Goal: Task Accomplishment & Management: Use online tool/utility

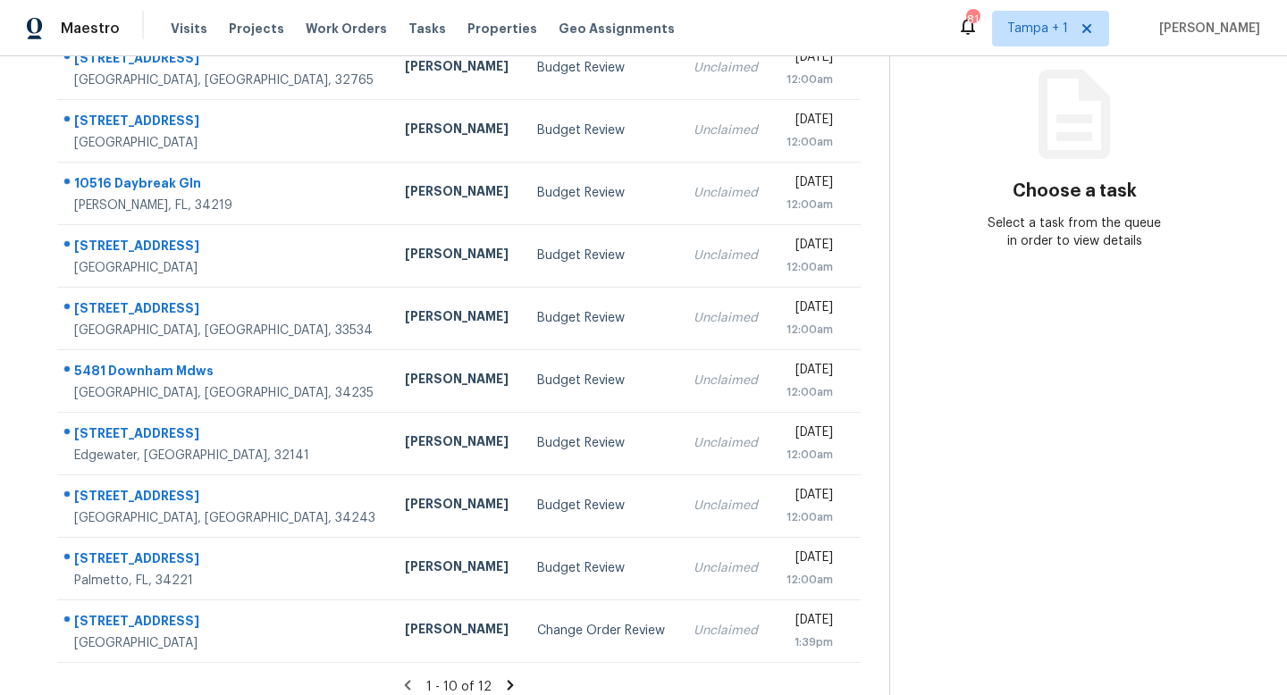
scroll to position [235, 0]
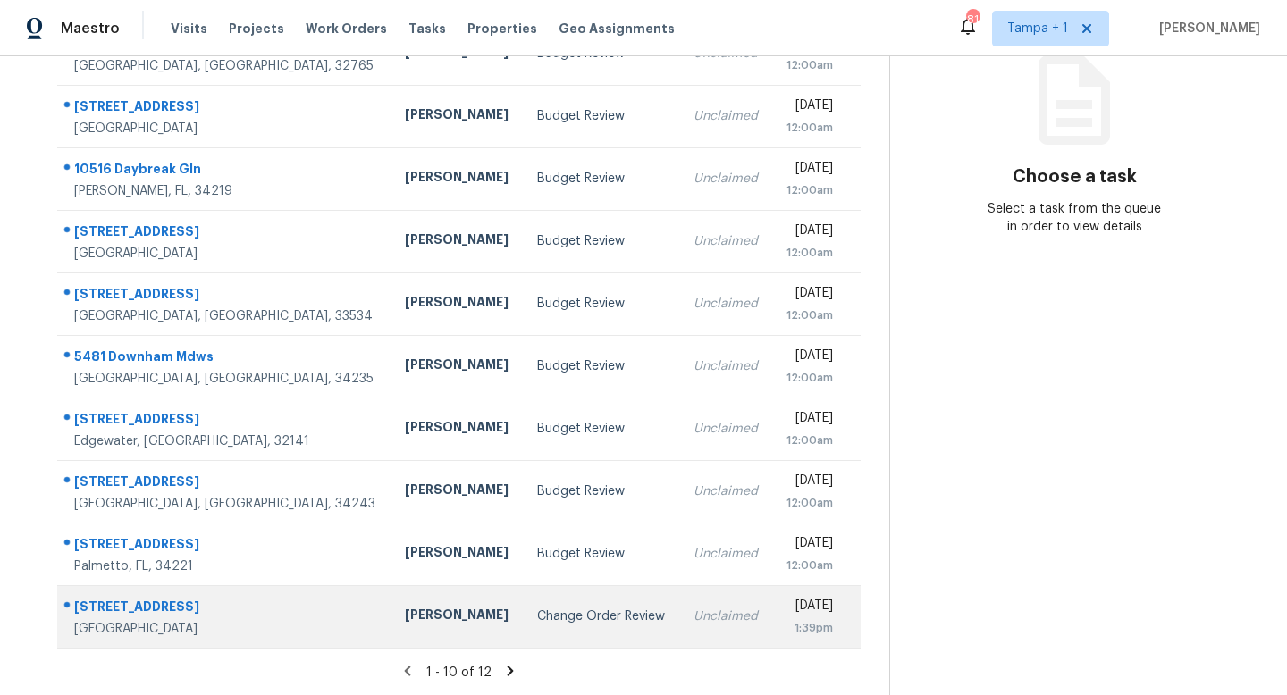
click at [523, 602] on td "Change Order Review" at bounding box center [601, 616] width 156 height 63
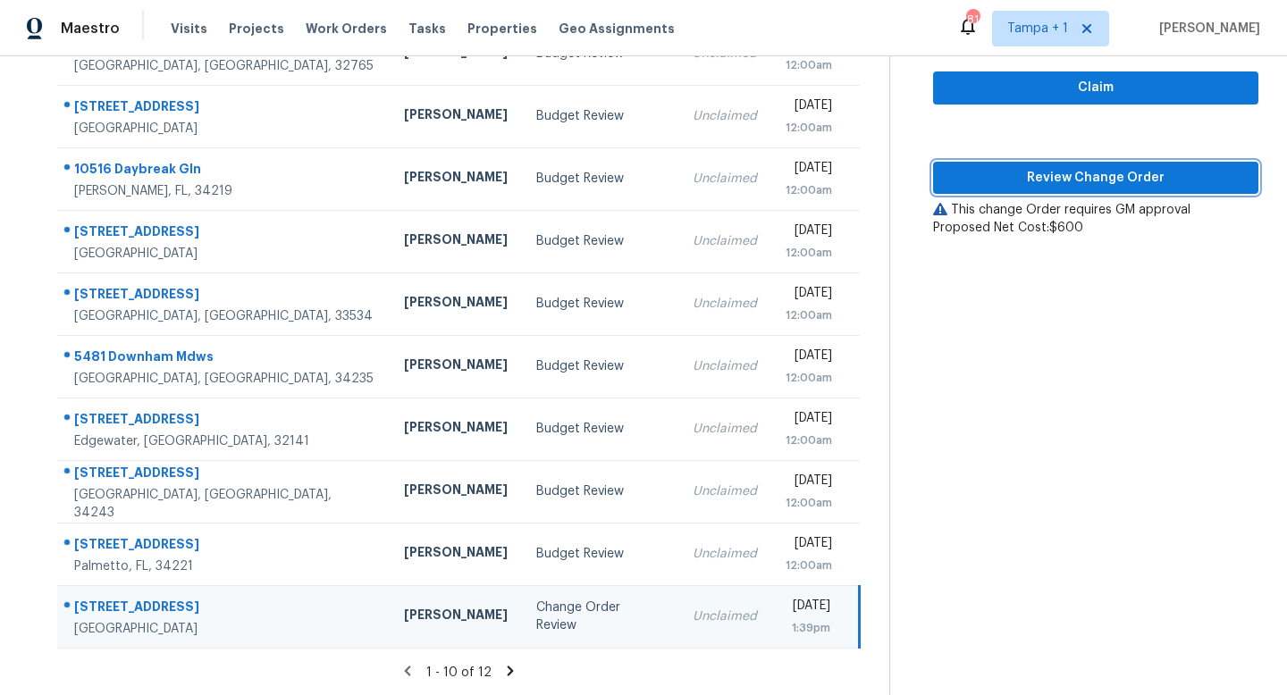
click at [1120, 172] on span "Review Change Order" at bounding box center [1095, 178] width 297 height 22
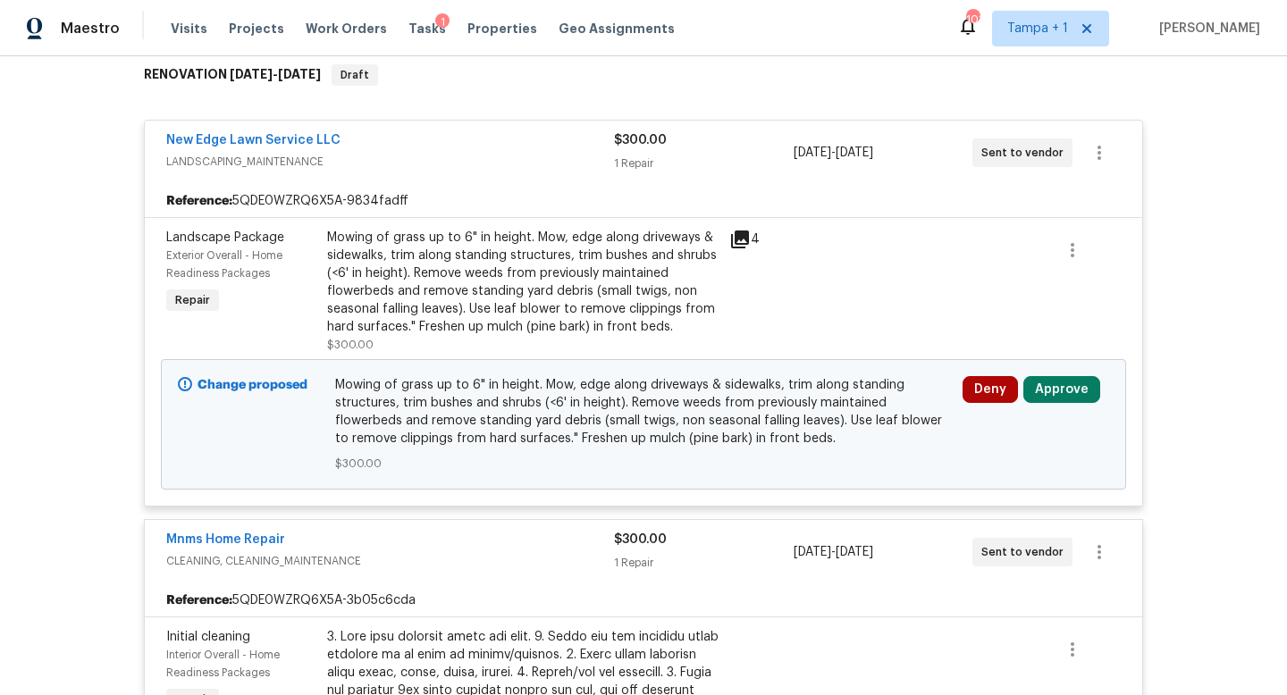
scroll to position [333, 0]
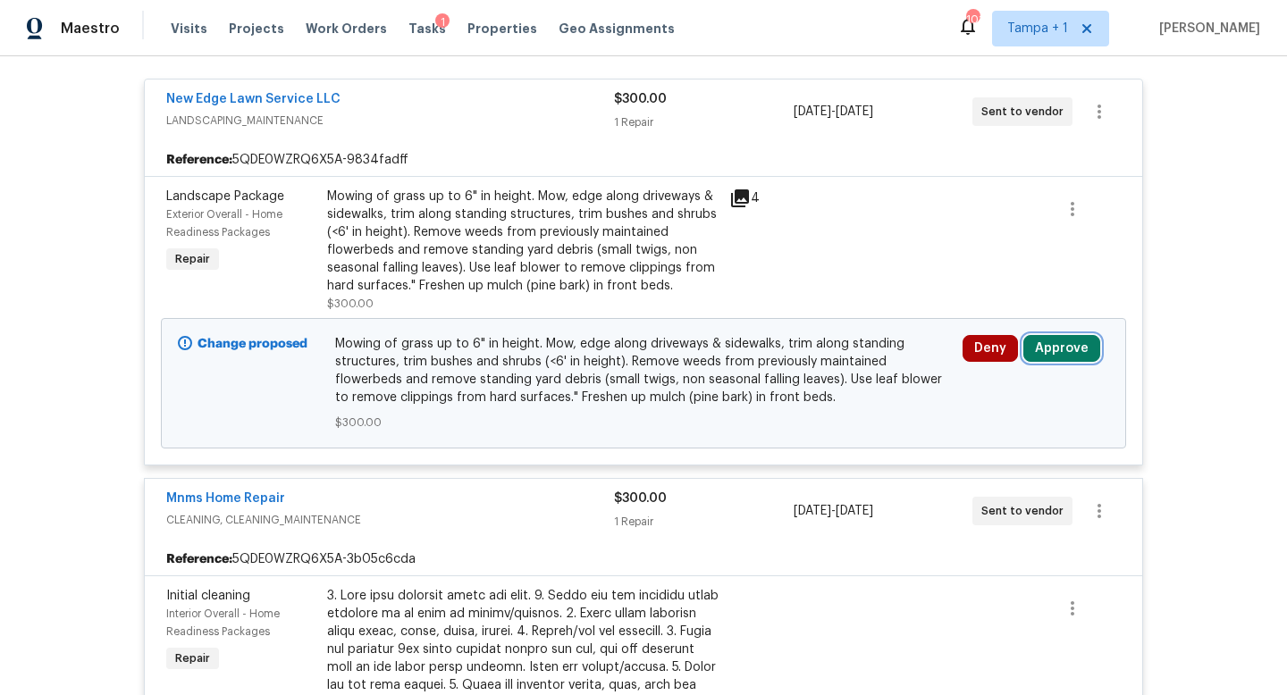
click at [1051, 344] on button "Approve" at bounding box center [1061, 348] width 77 height 27
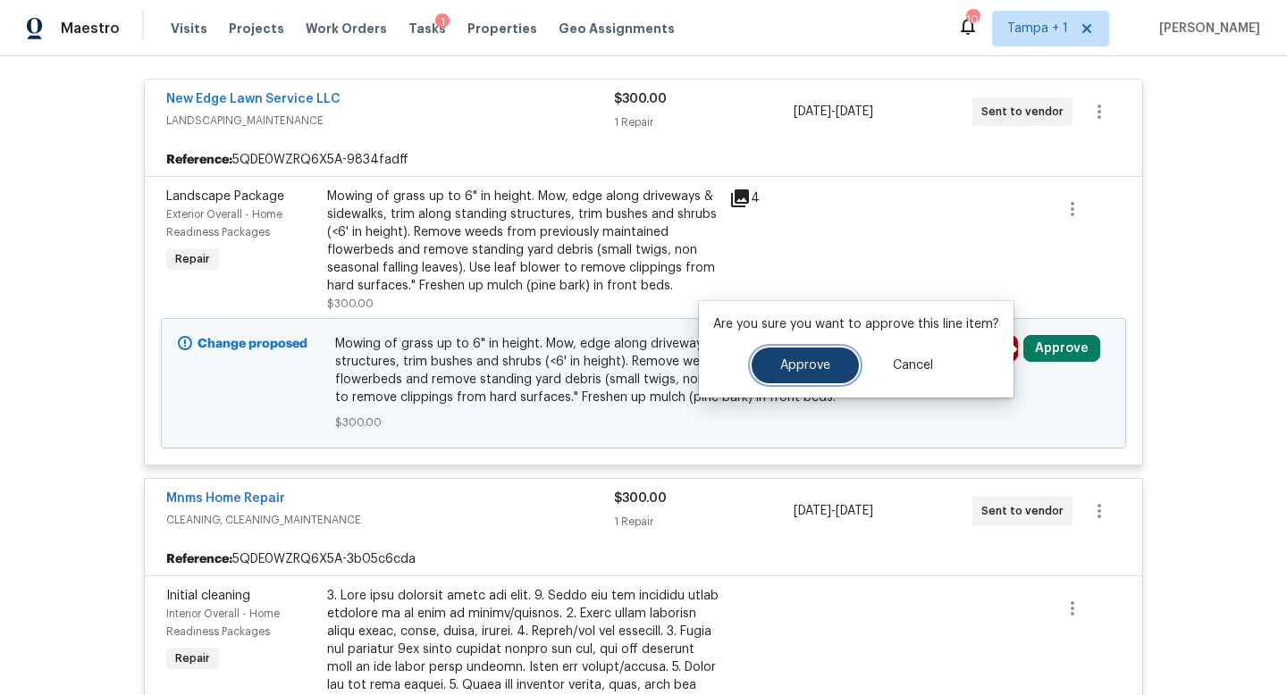
click at [809, 360] on span "Approve" at bounding box center [805, 365] width 50 height 13
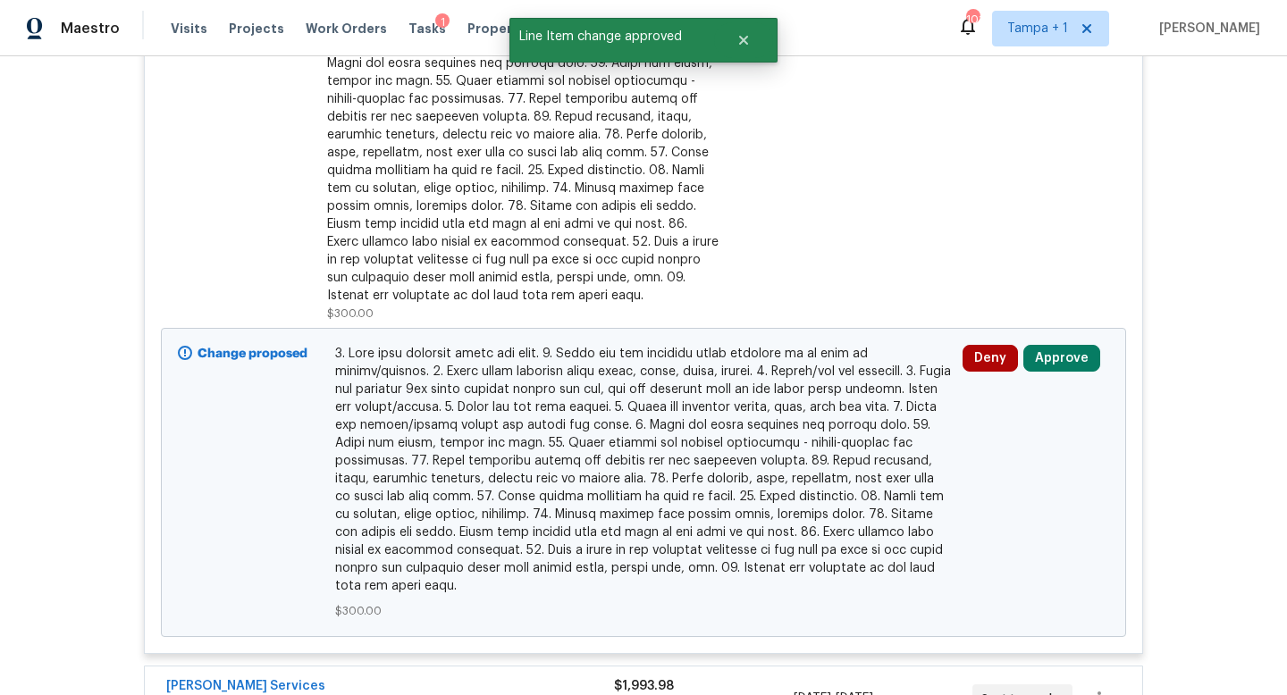
scroll to position [1001, 0]
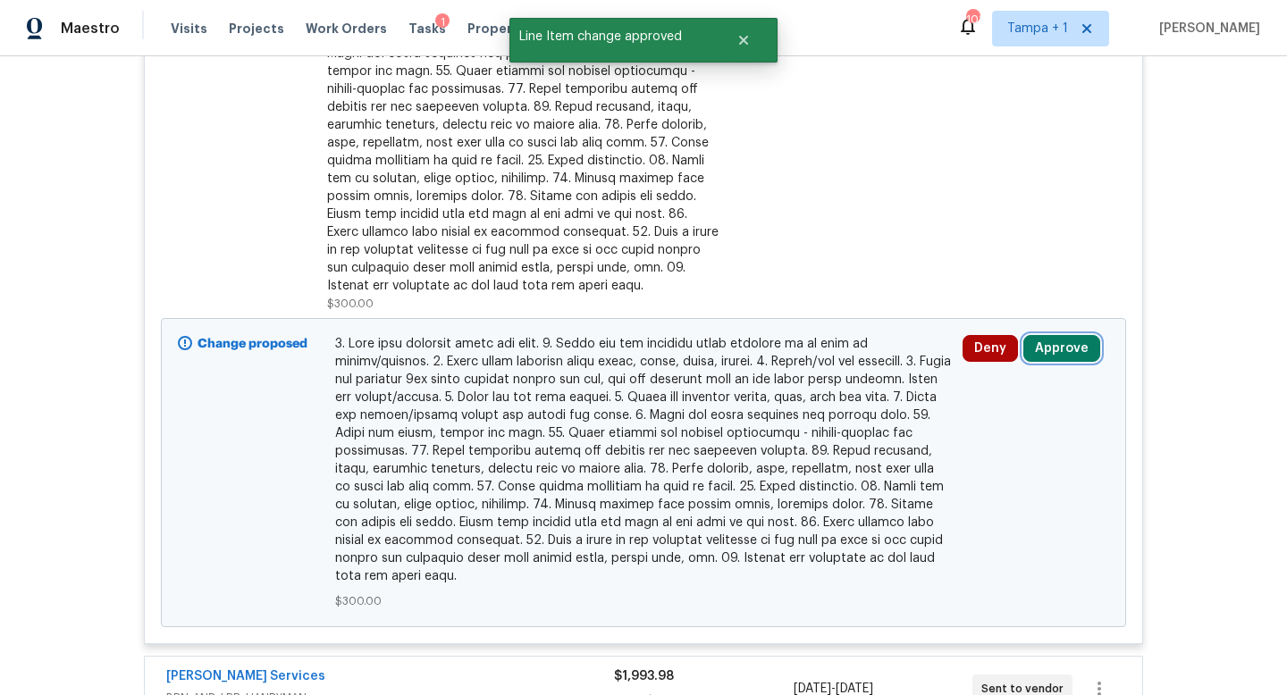
click at [1070, 344] on button "Approve" at bounding box center [1061, 348] width 77 height 27
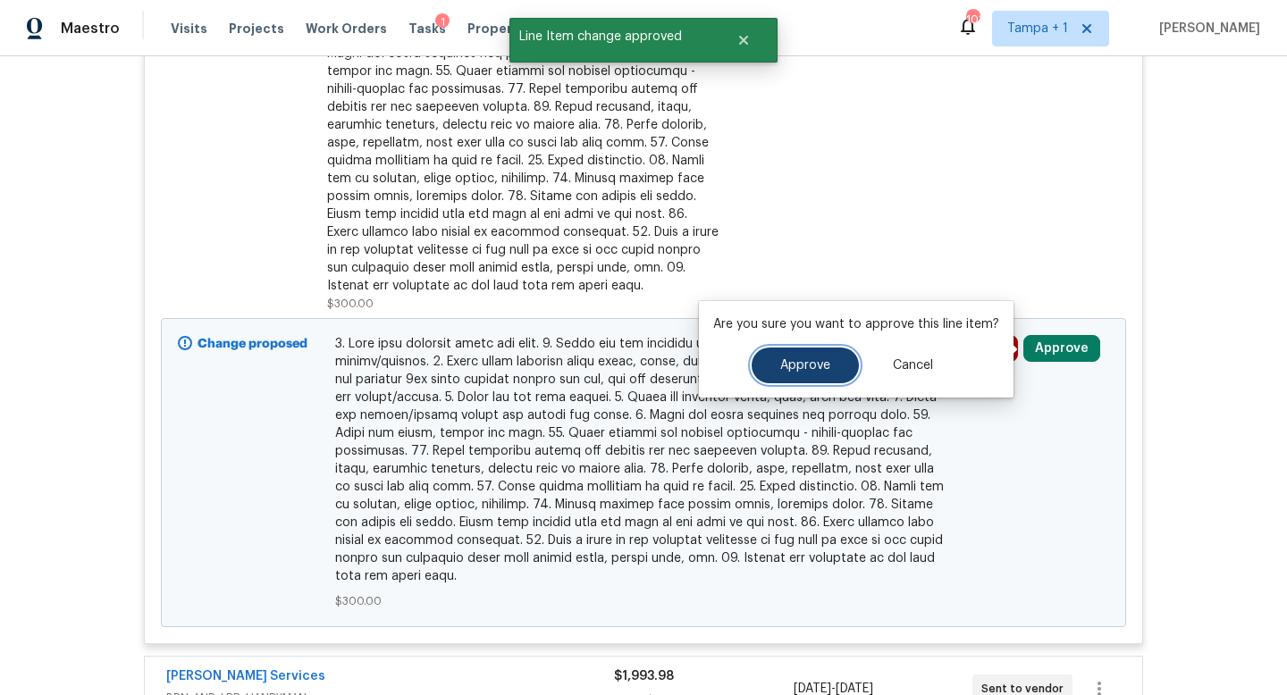
click at [780, 359] on span "Approve" at bounding box center [805, 365] width 50 height 13
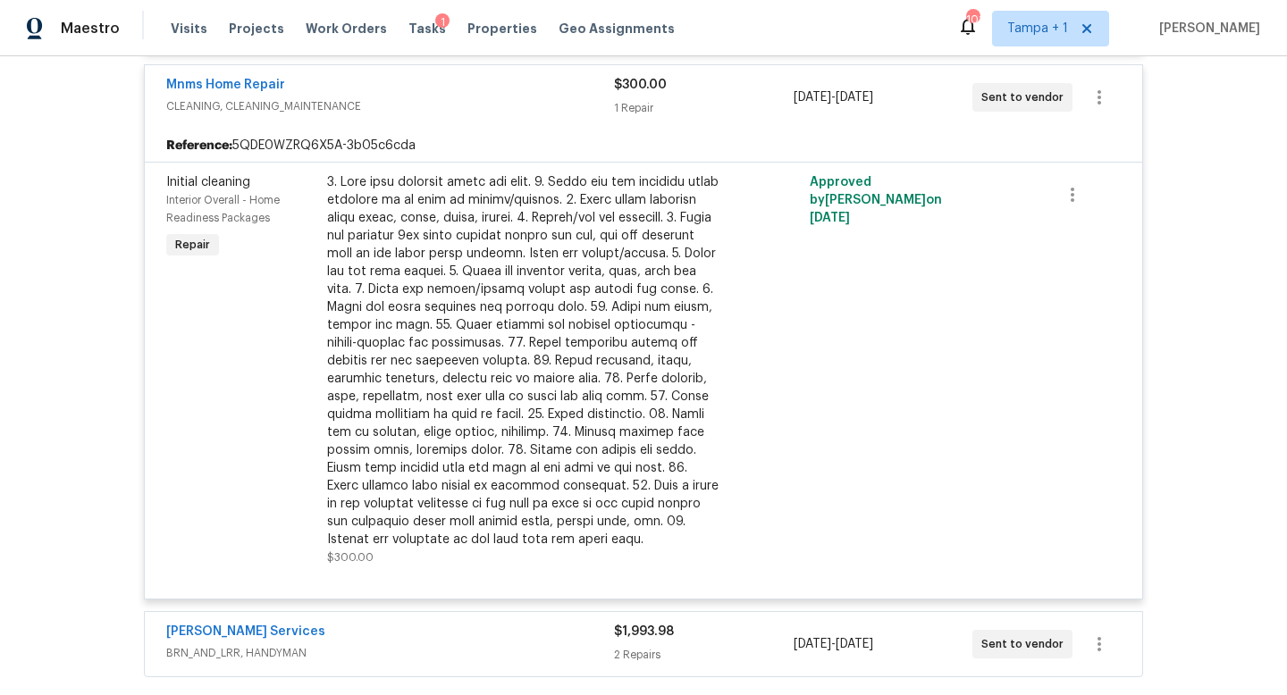
scroll to position [1009, 0]
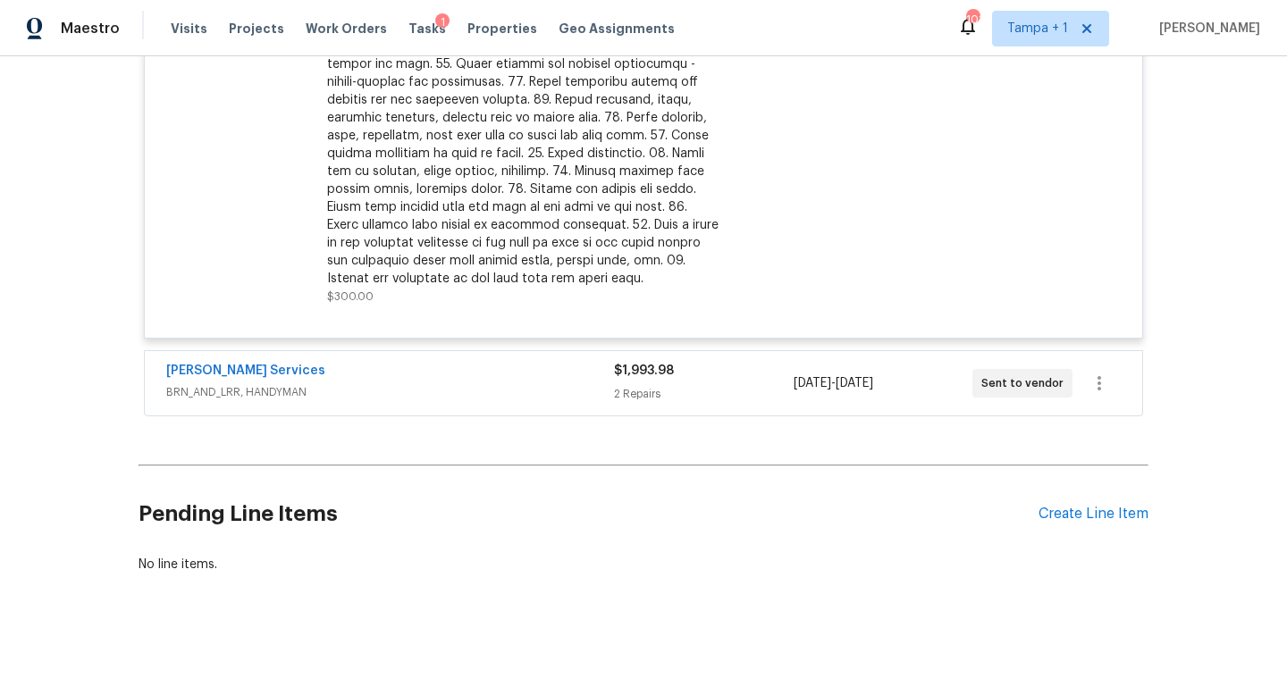
click at [716, 385] on div "2 Repairs" at bounding box center [703, 394] width 179 height 18
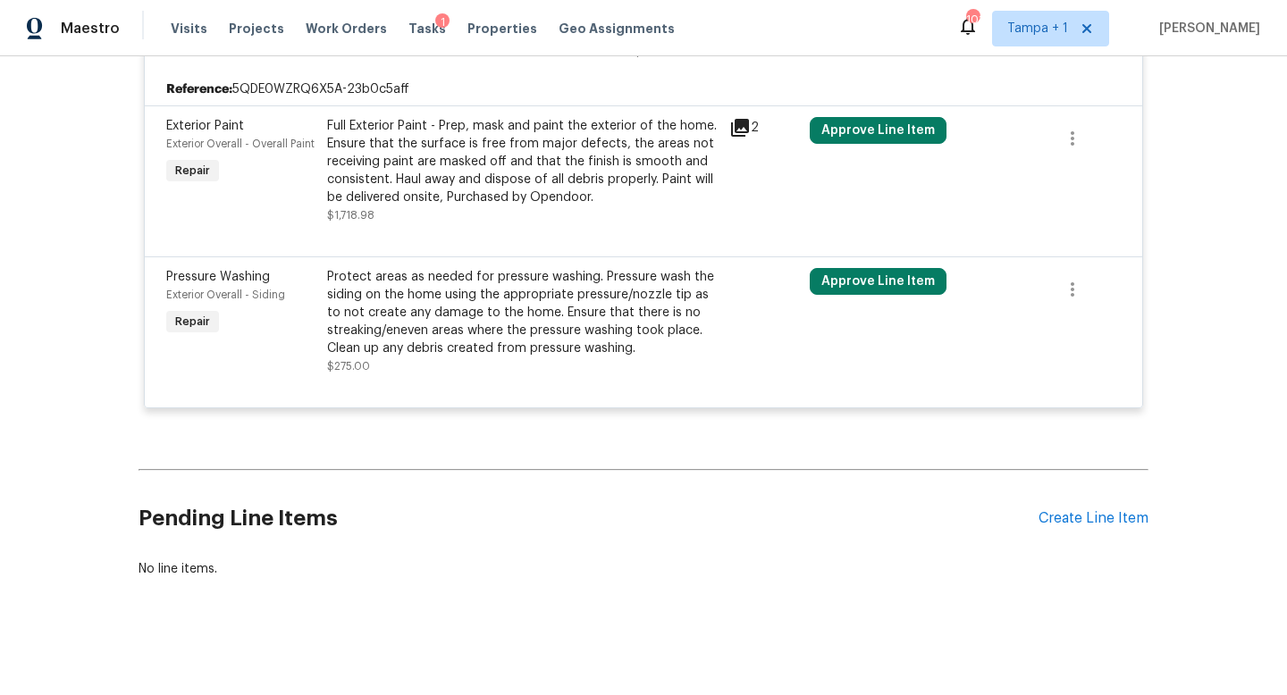
scroll to position [1357, 0]
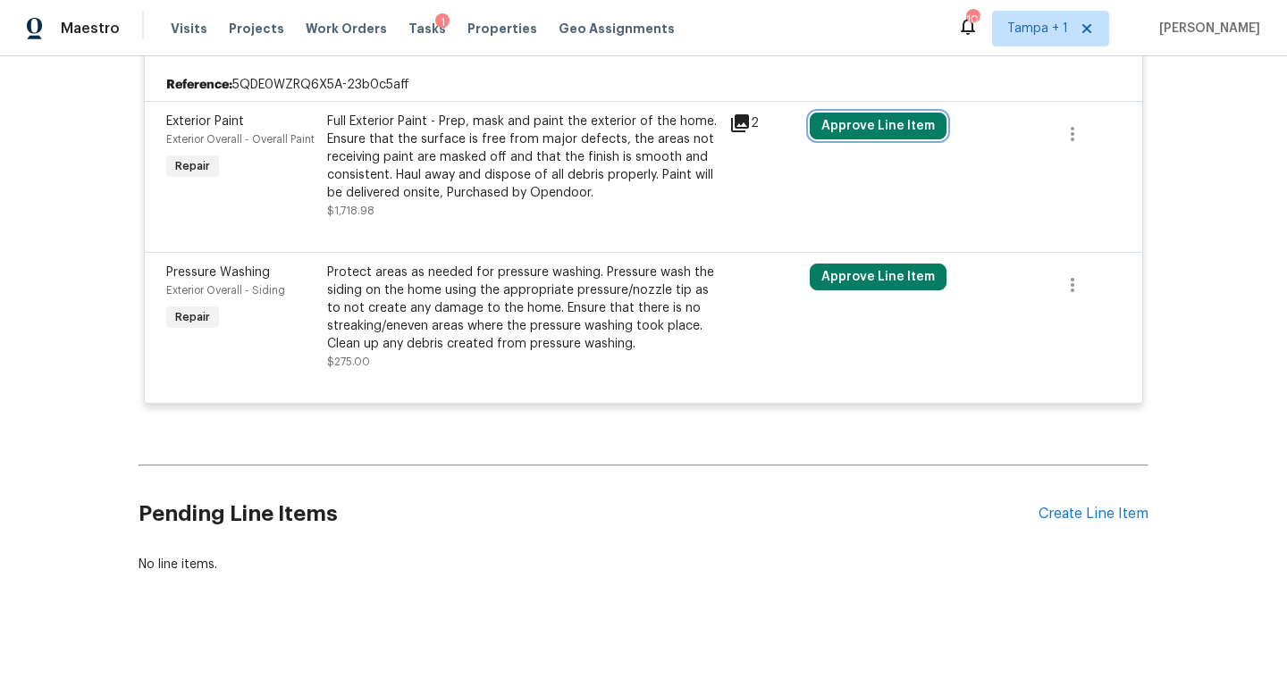
click at [868, 123] on button "Approve Line Item" at bounding box center [877, 126] width 137 height 27
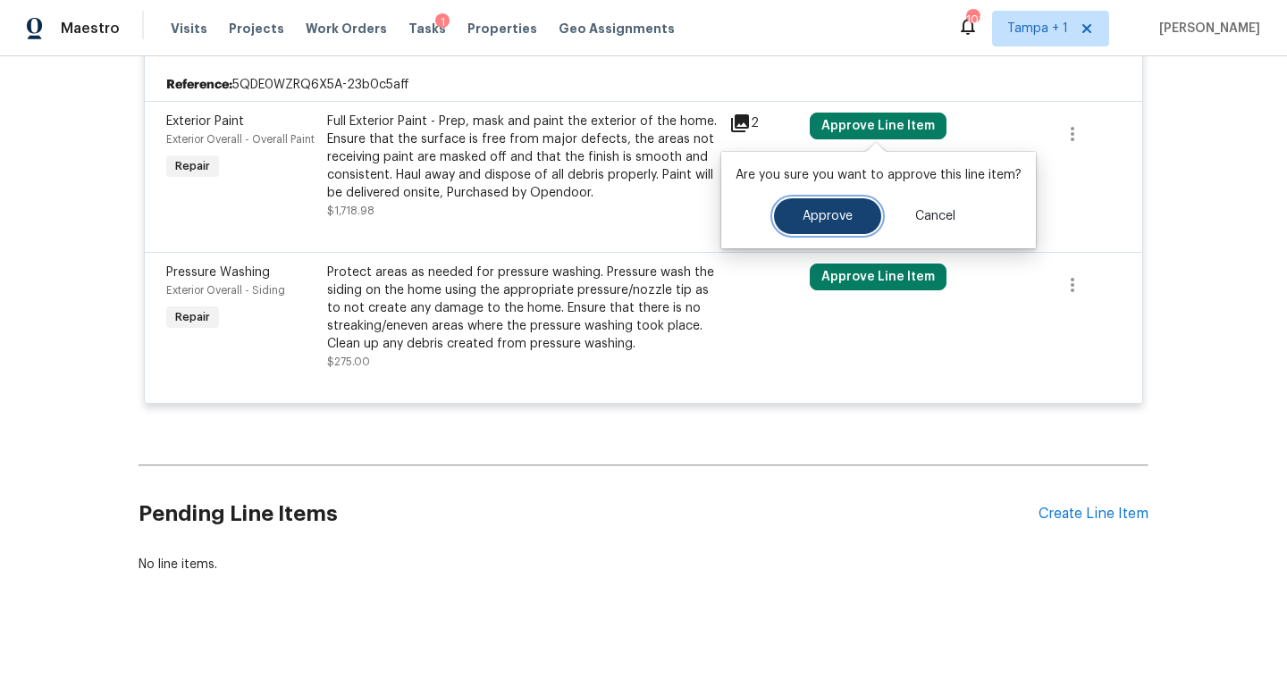
click at [816, 213] on span "Approve" at bounding box center [827, 216] width 50 height 13
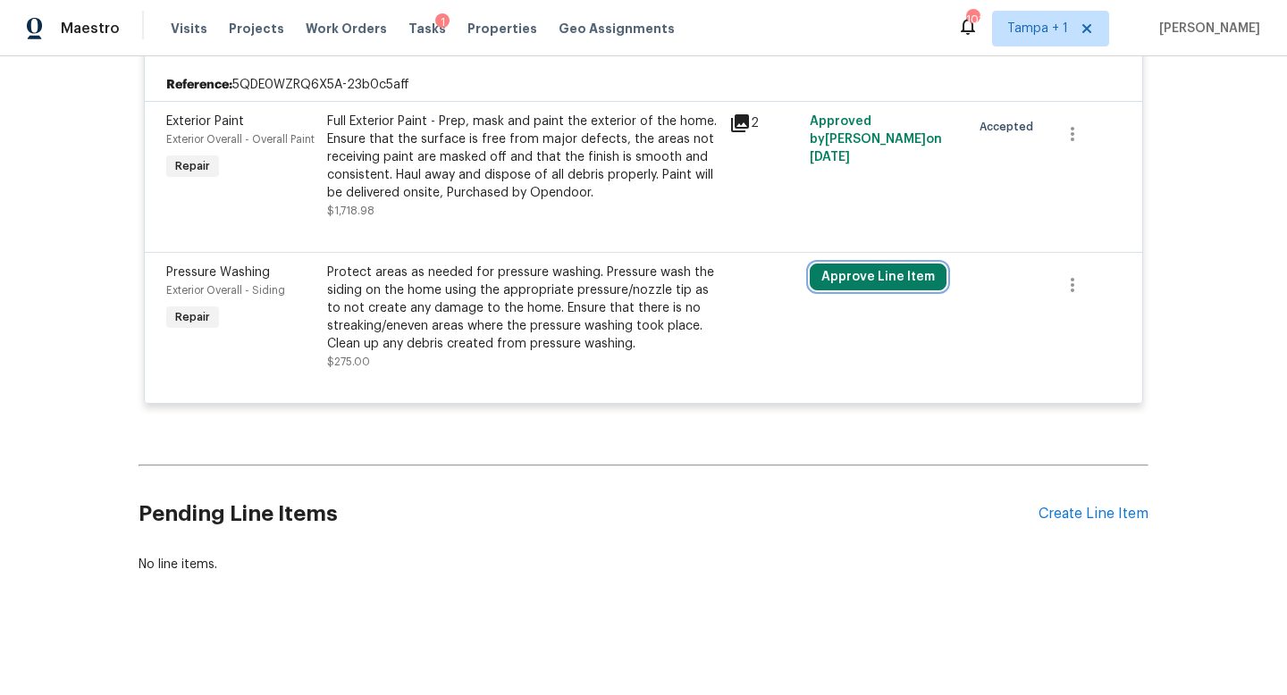
click at [861, 273] on button "Approve Line Item" at bounding box center [877, 277] width 137 height 27
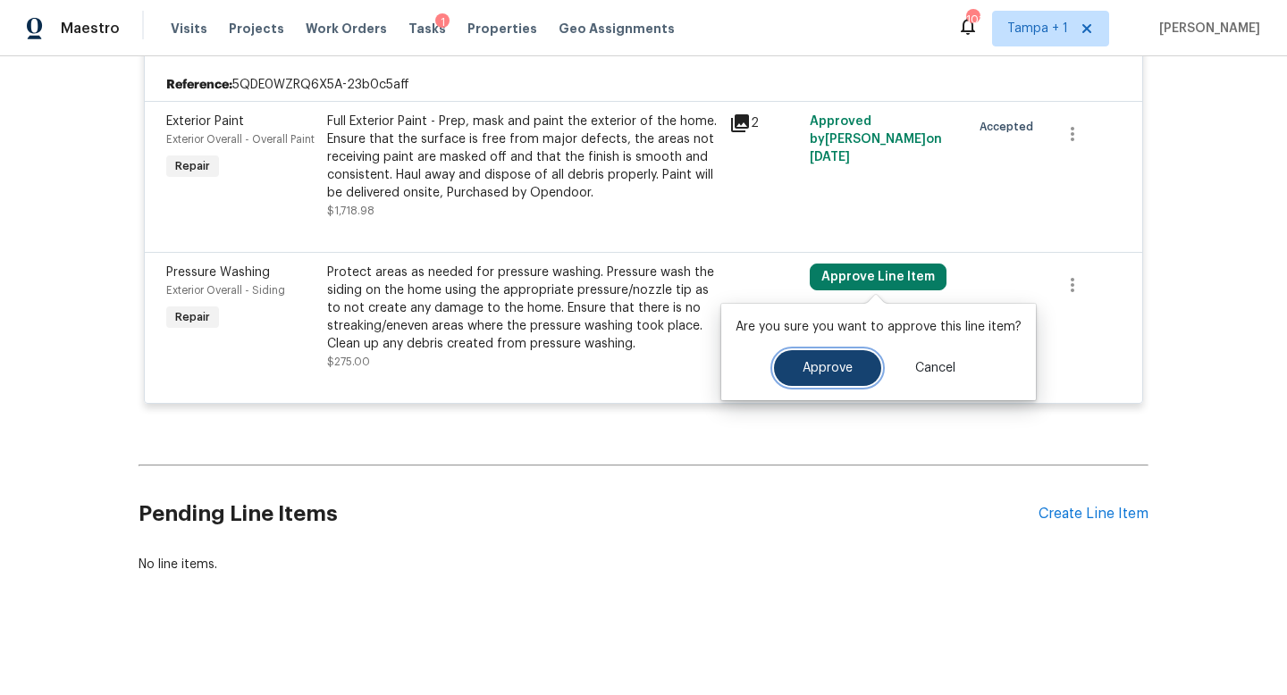
click at [817, 359] on button "Approve" at bounding box center [827, 368] width 107 height 36
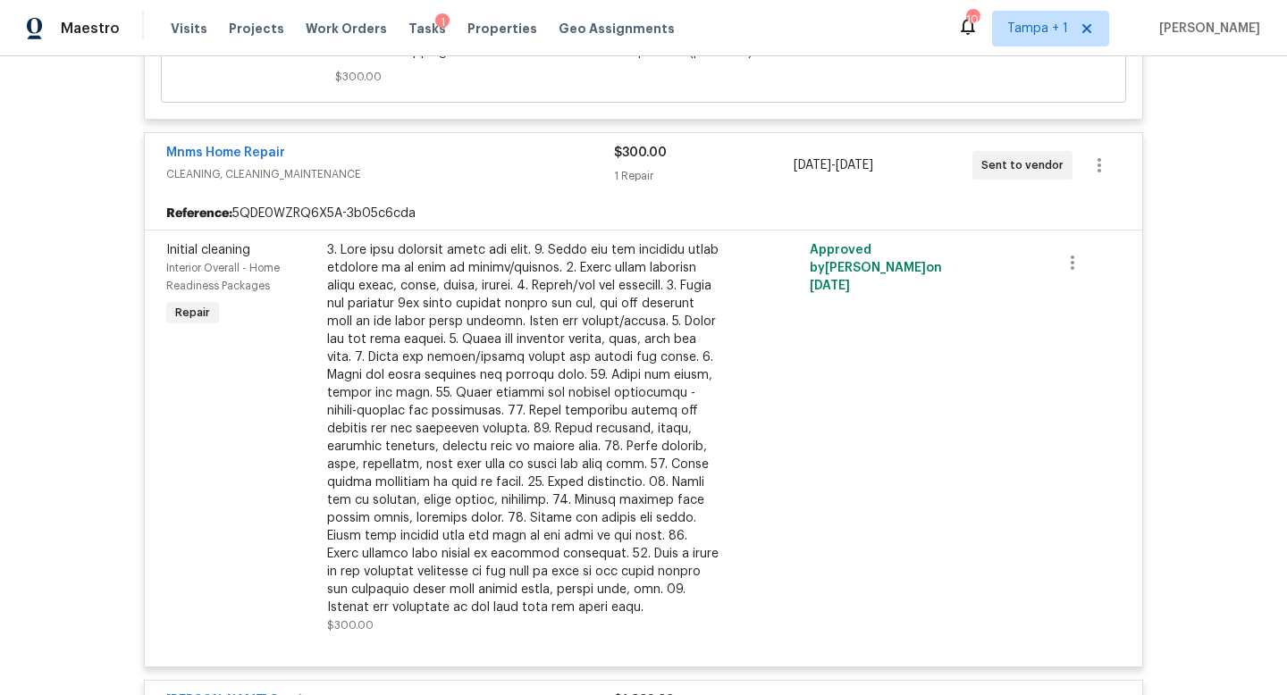
scroll to position [398, 0]
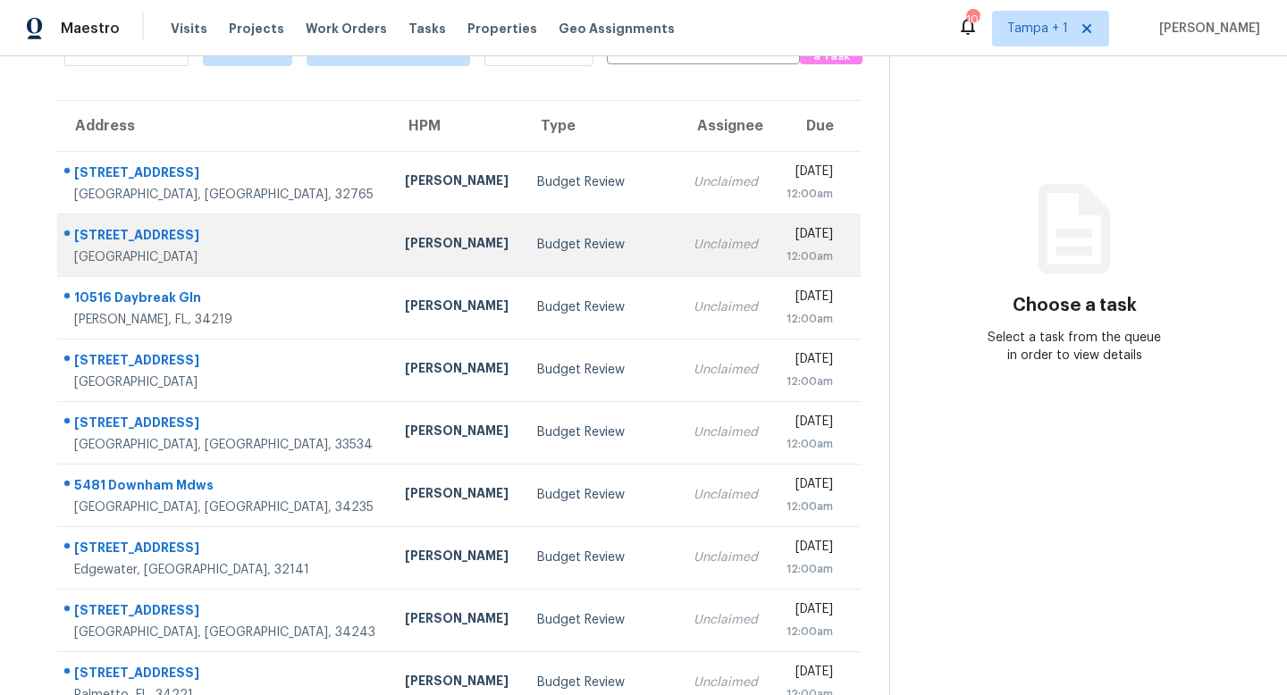
scroll to position [235, 0]
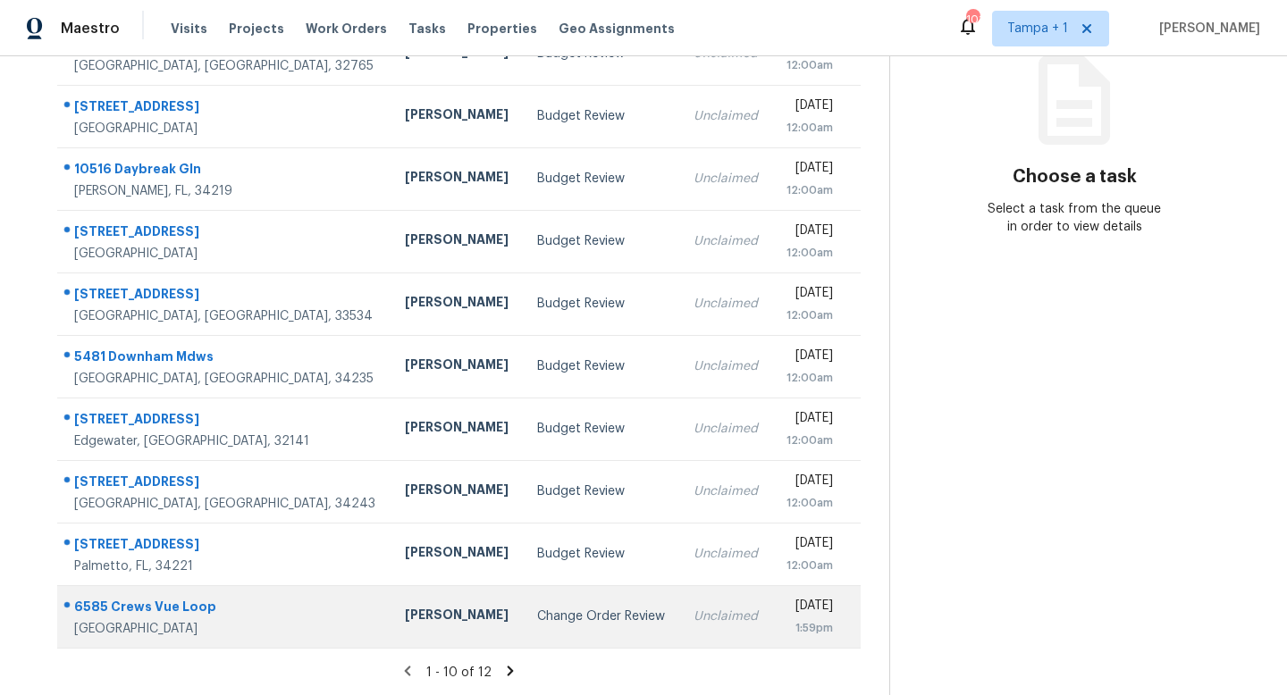
click at [537, 610] on div "Change Order Review" at bounding box center [601, 617] width 128 height 18
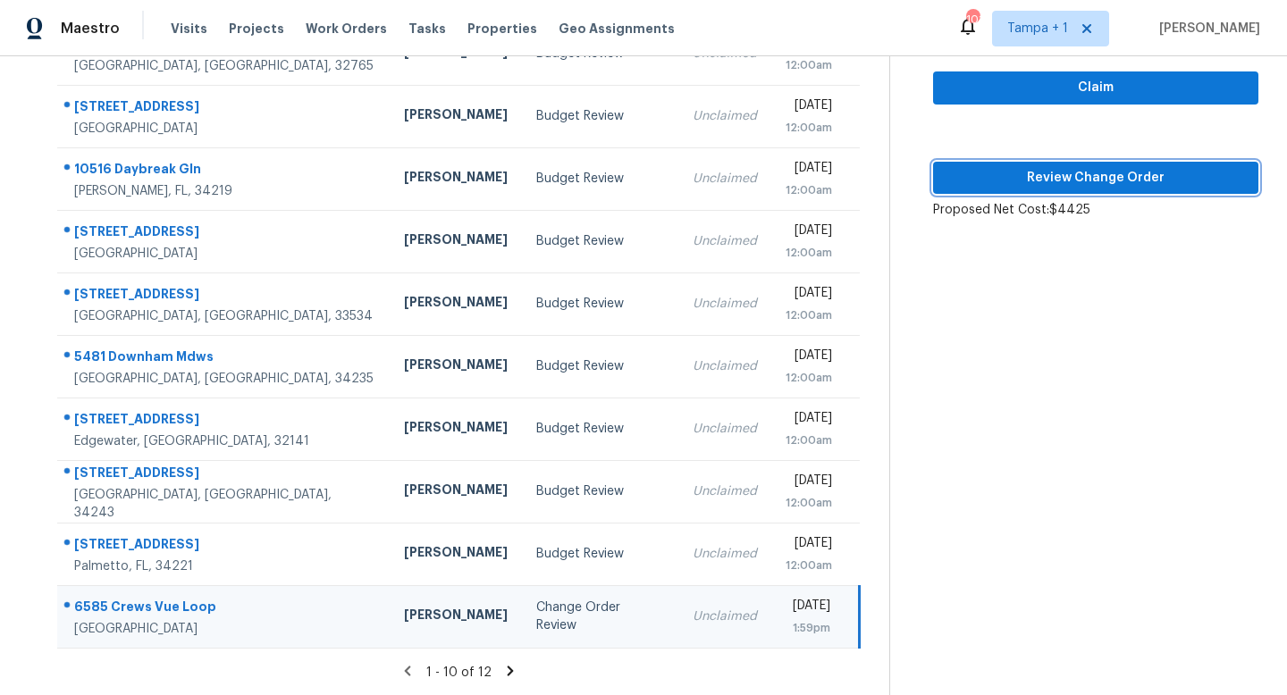
click at [1097, 180] on span "Review Change Order" at bounding box center [1095, 178] width 297 height 22
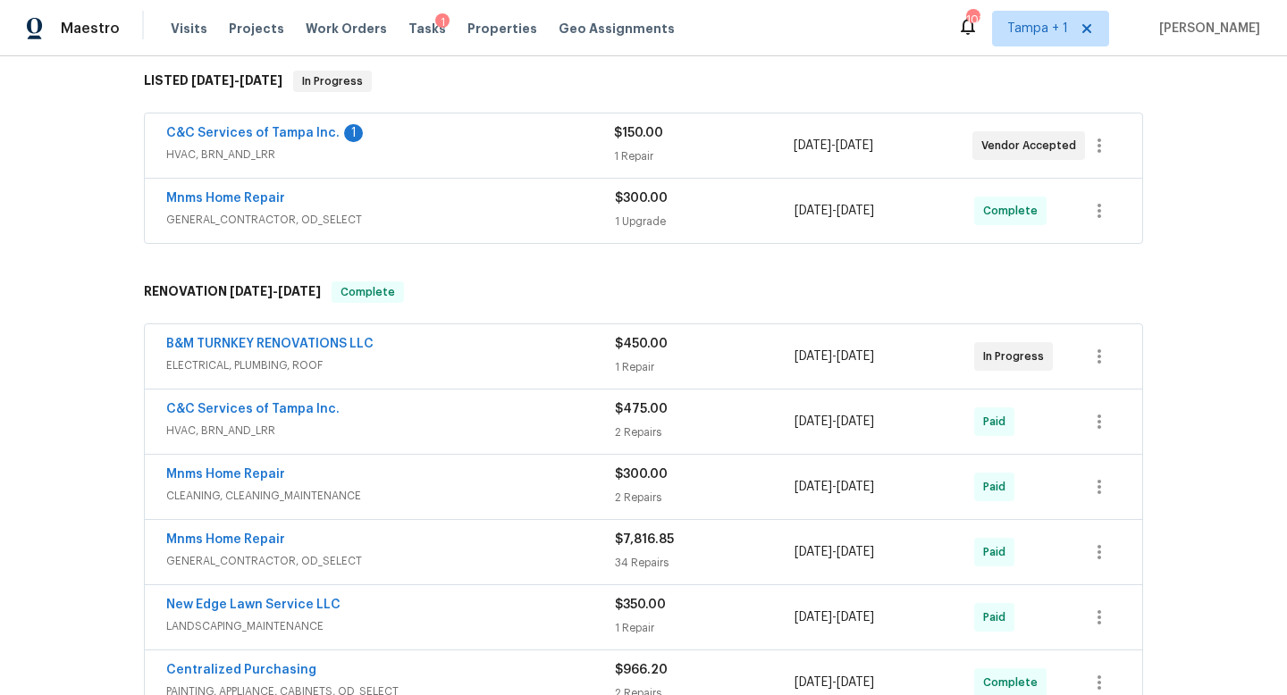
scroll to position [158, 0]
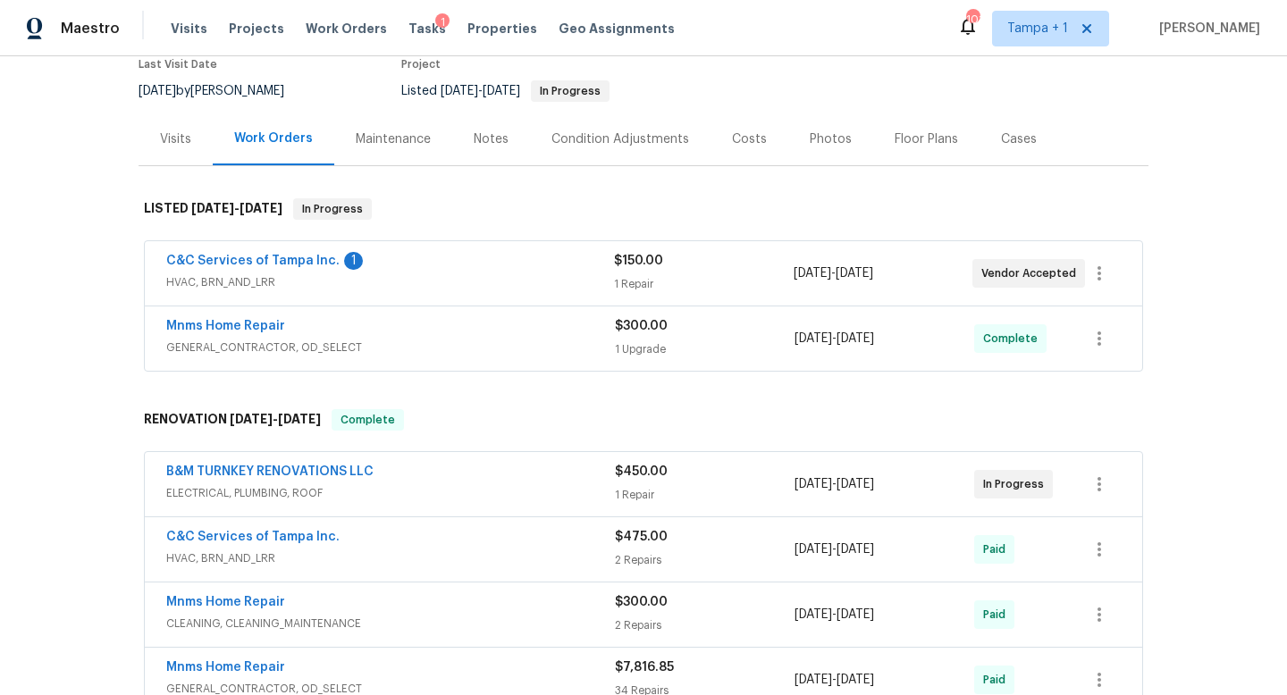
click at [546, 281] on span "HVAC, BRN_AND_LRR" at bounding box center [390, 282] width 448 height 18
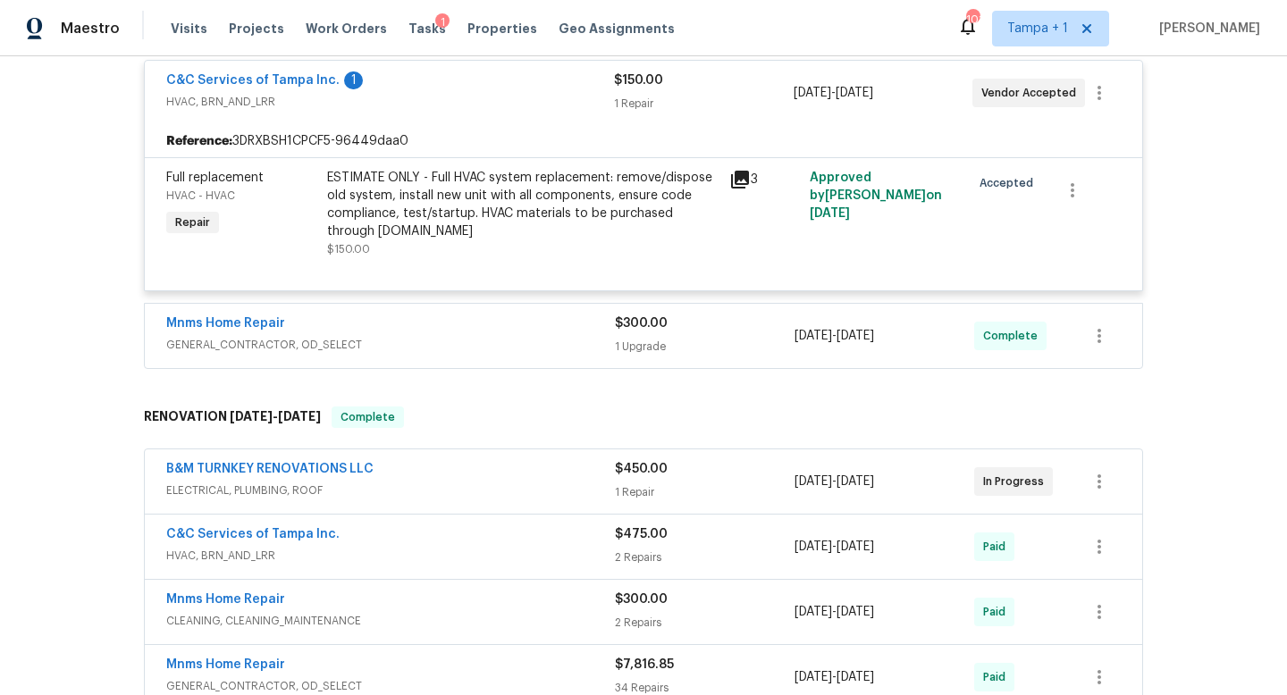
click at [539, 350] on span "GENERAL_CONTRACTOR, OD_SELECT" at bounding box center [390, 345] width 449 height 18
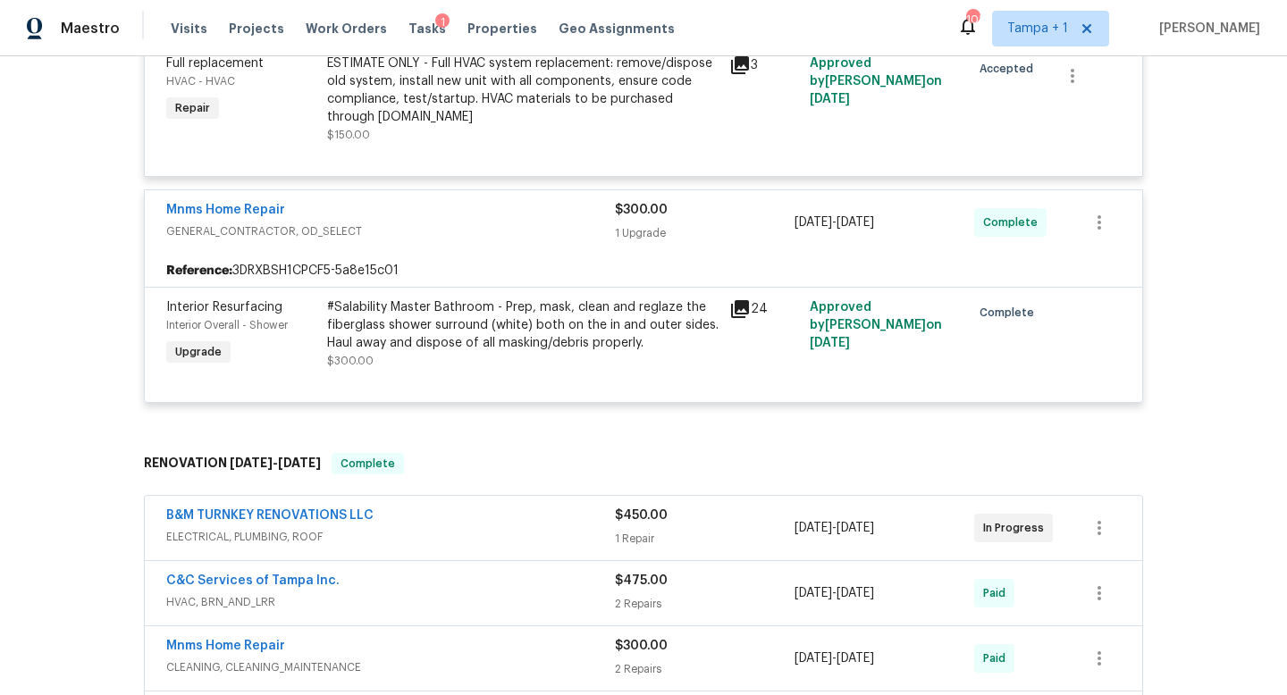
scroll to position [555, 0]
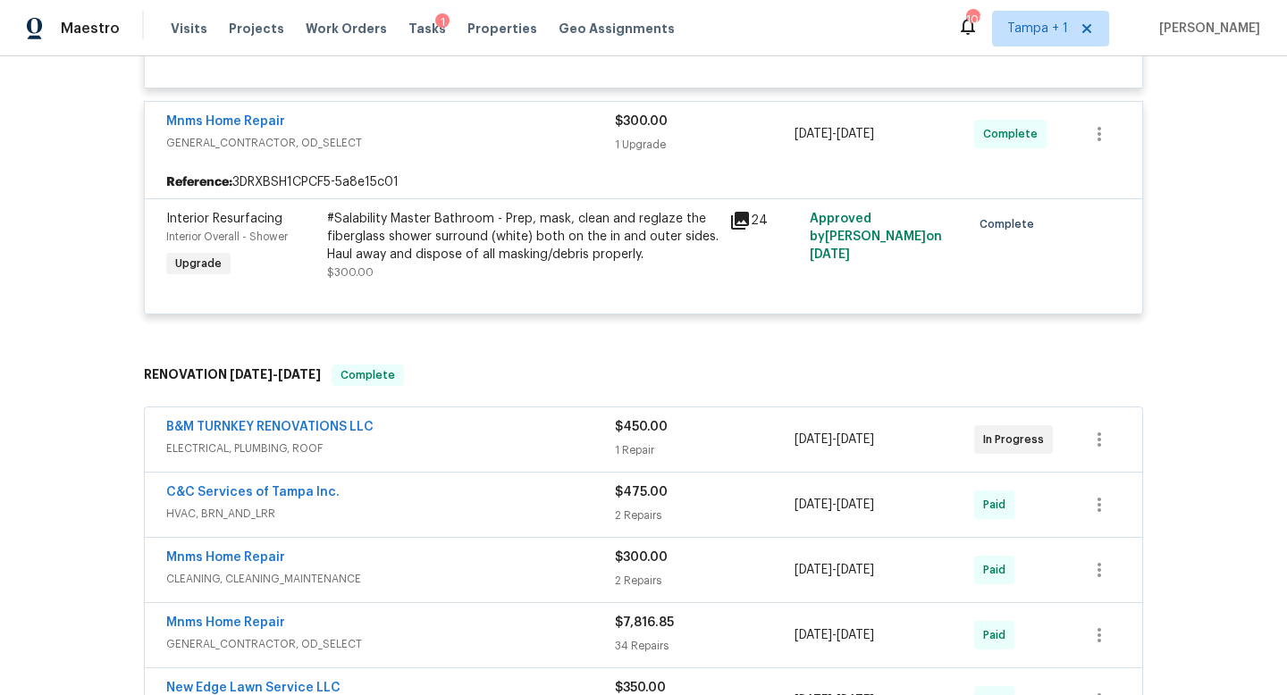
click at [533, 436] on div "B&M TURNKEY RENOVATIONS LLC" at bounding box center [390, 428] width 449 height 21
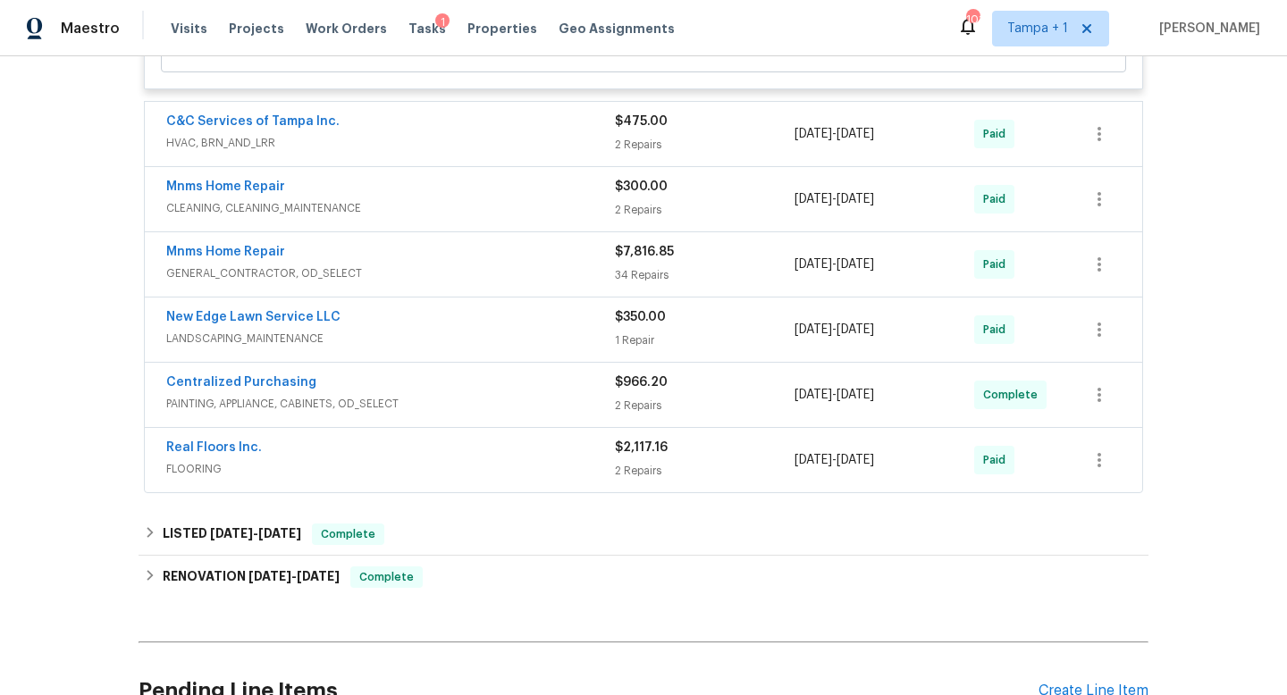
scroll to position [1279, 0]
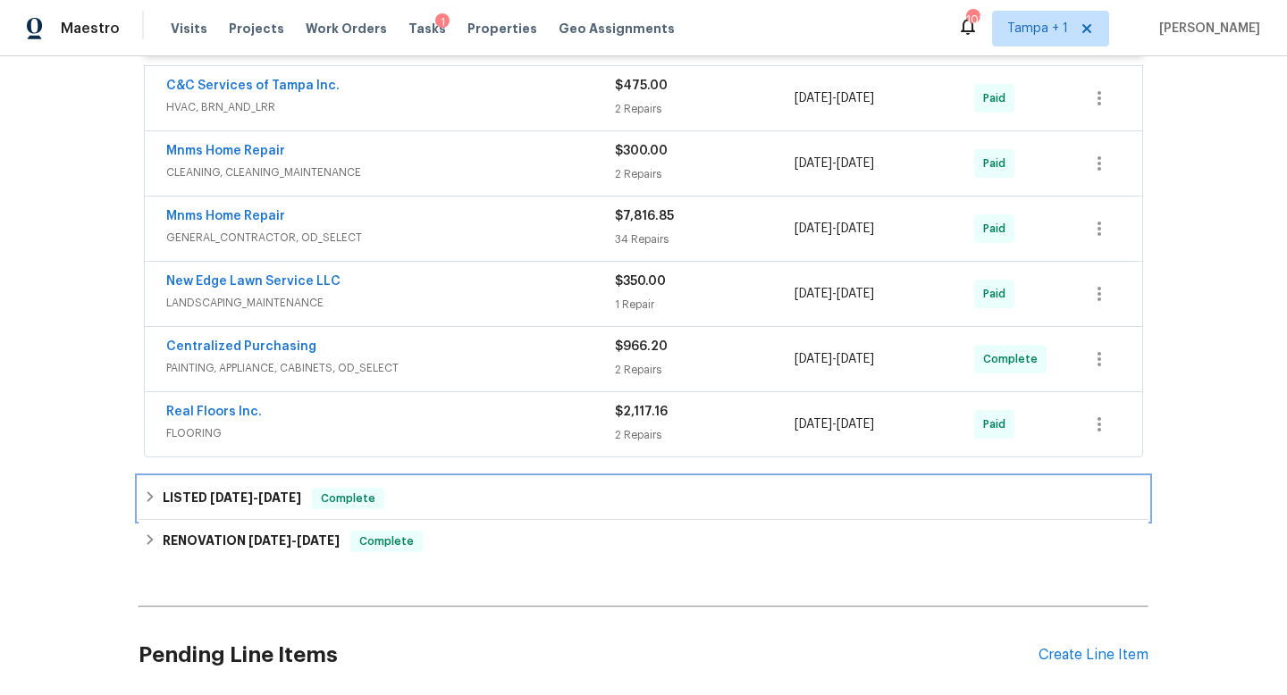
click at [491, 492] on div "LISTED 9/13/25 - 9/16/25 Complete" at bounding box center [643, 498] width 999 height 21
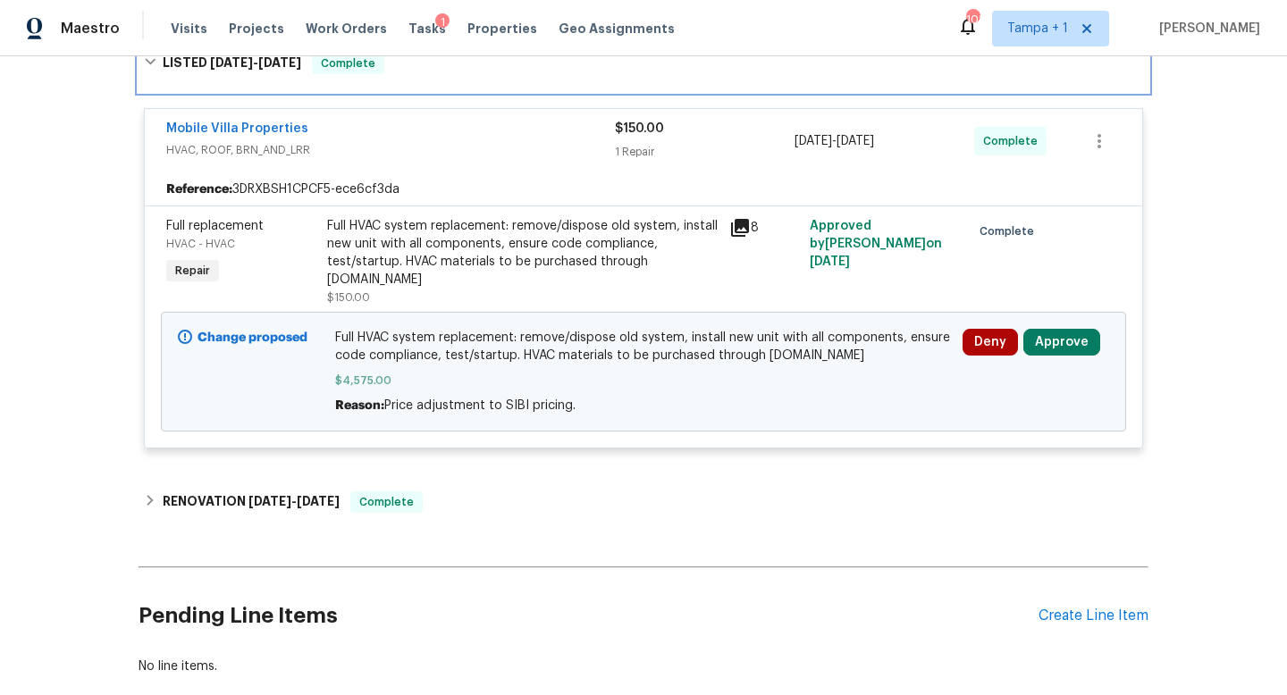
scroll to position [1732, 0]
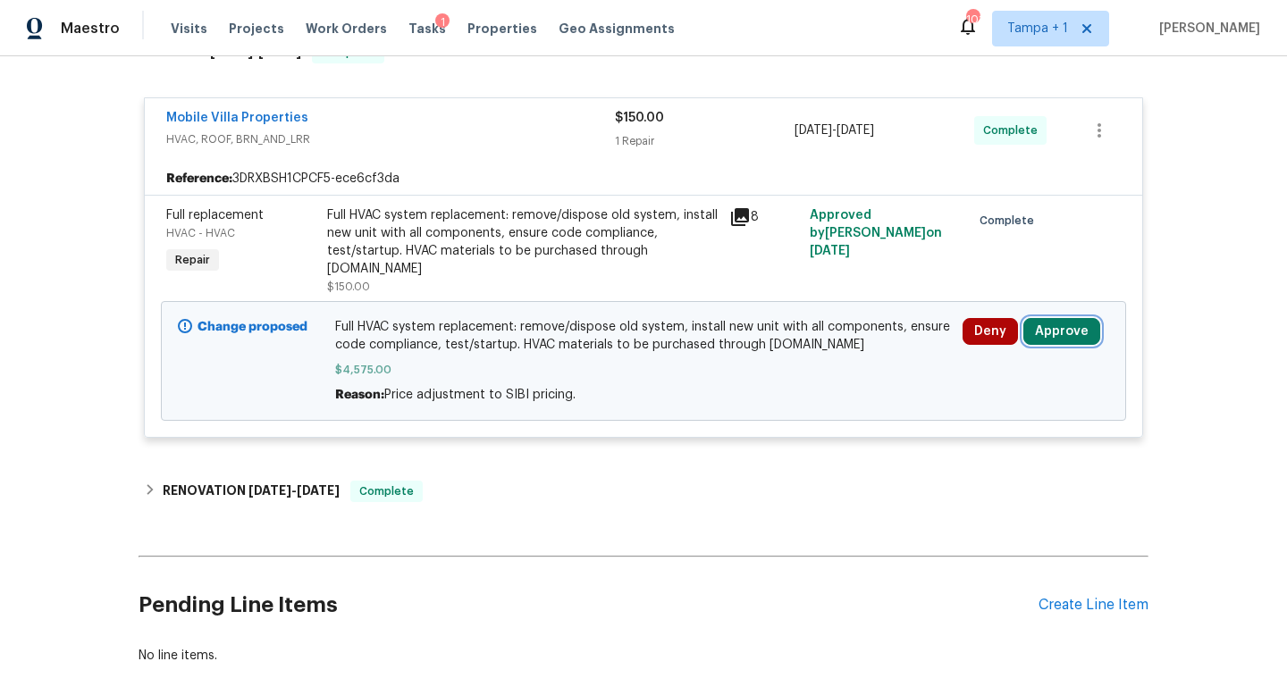
click at [1077, 318] on button "Approve" at bounding box center [1061, 331] width 77 height 27
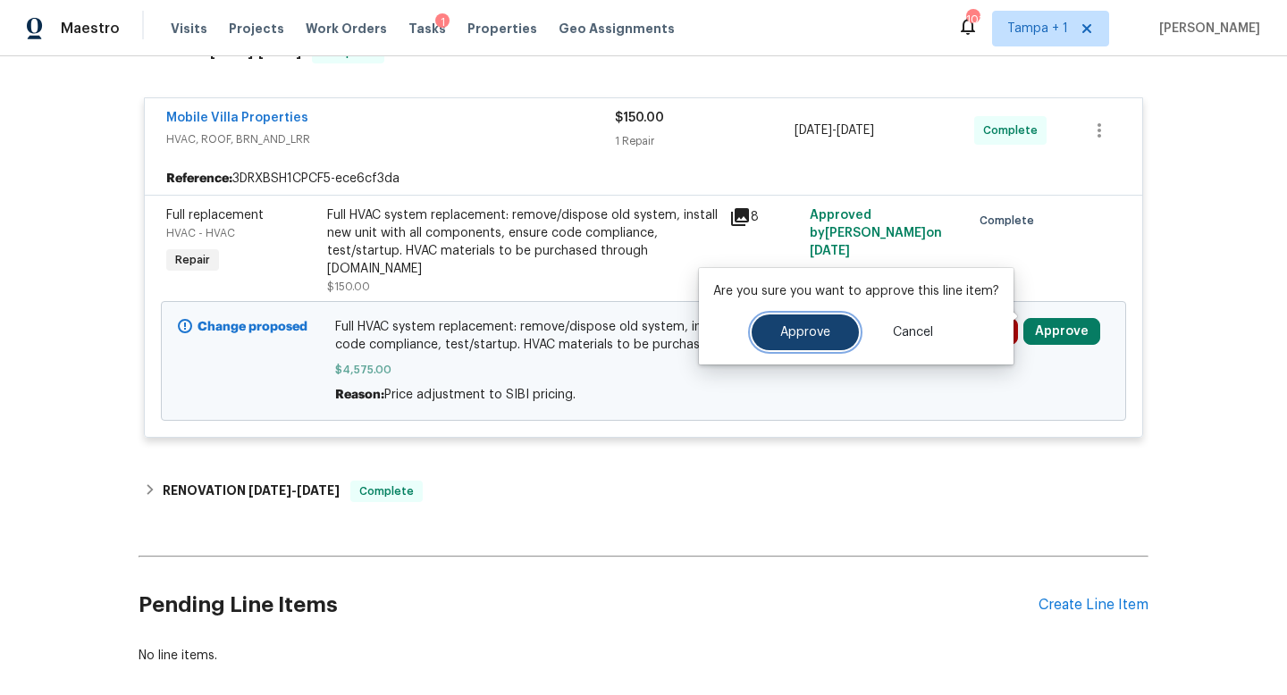
click at [832, 331] on button "Approve" at bounding box center [804, 333] width 107 height 36
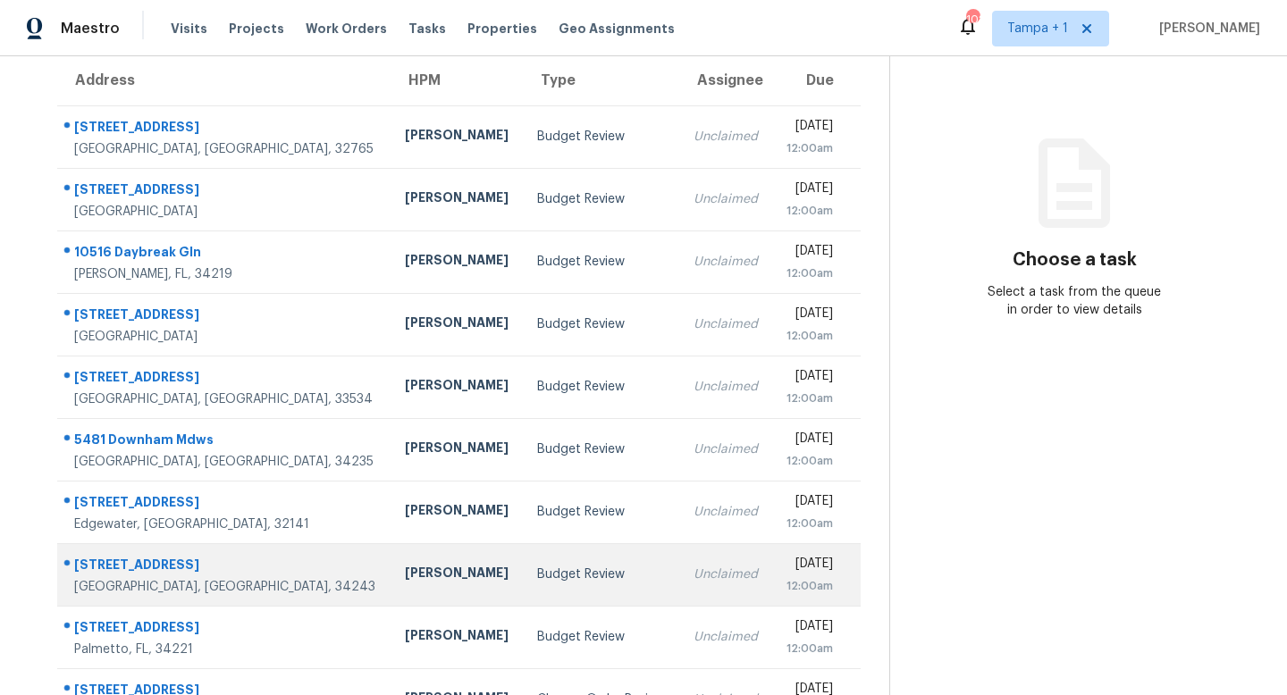
scroll to position [235, 0]
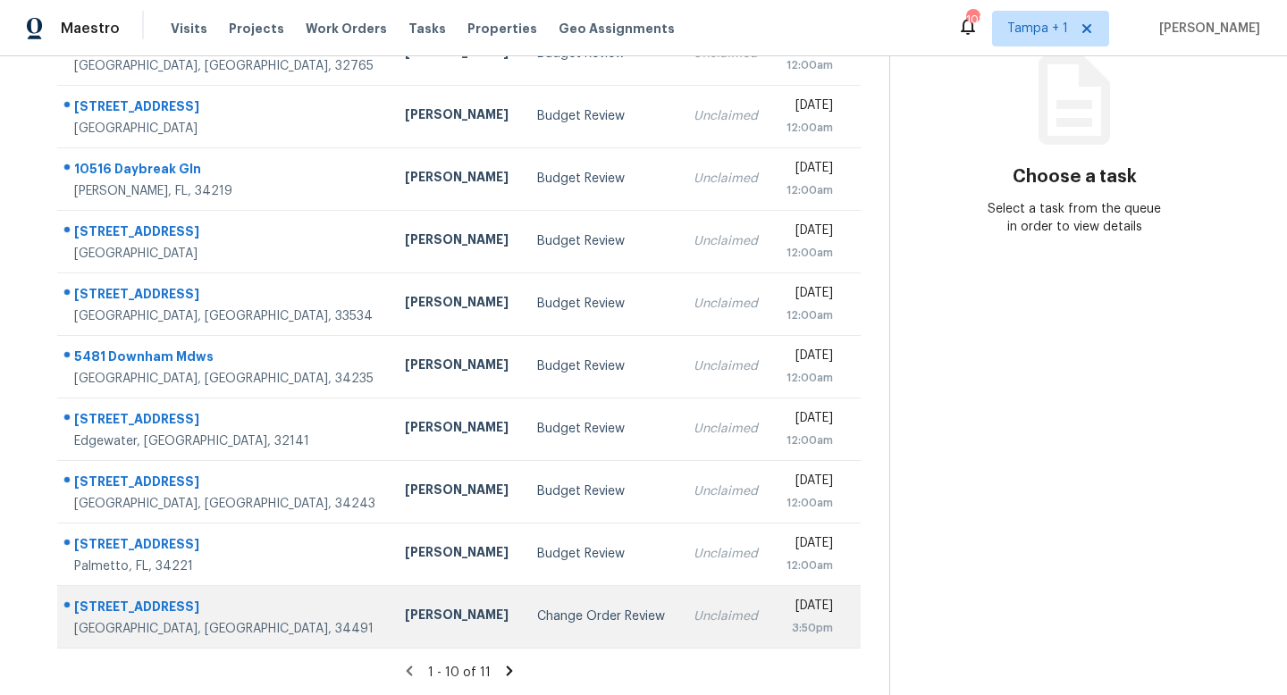
click at [543, 618] on div "Change Order Review" at bounding box center [601, 617] width 128 height 18
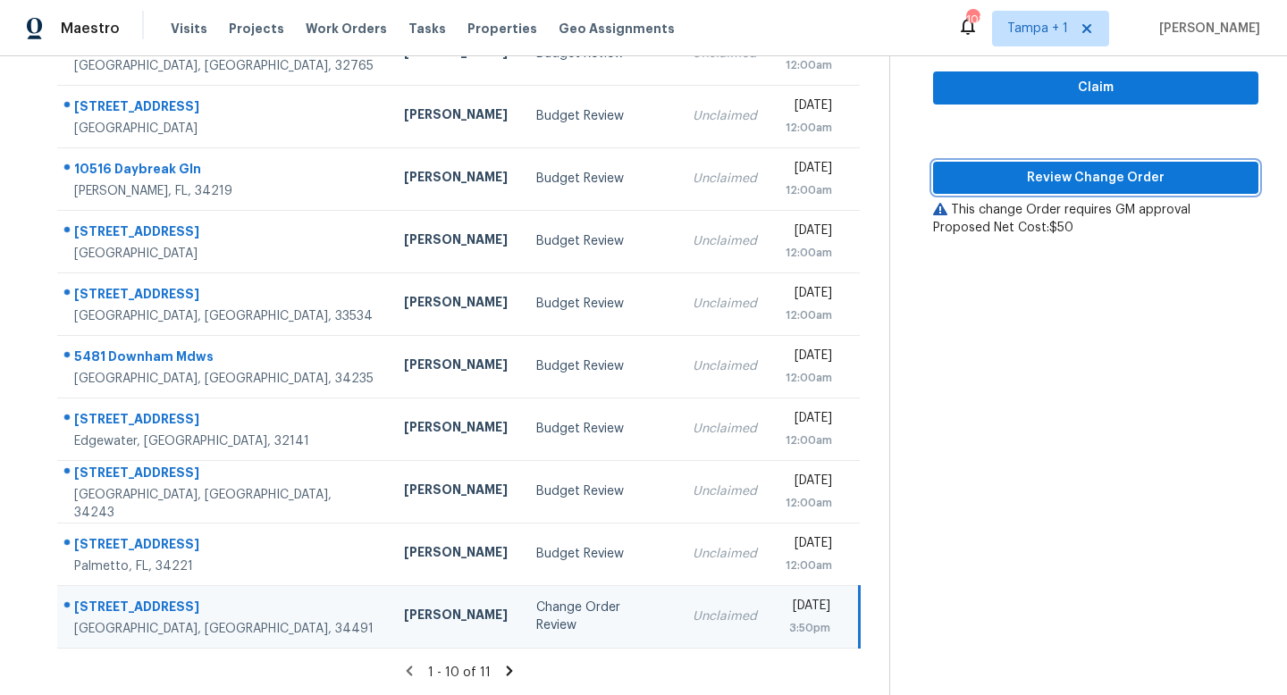
click at [1099, 186] on span "Review Change Order" at bounding box center [1095, 178] width 297 height 22
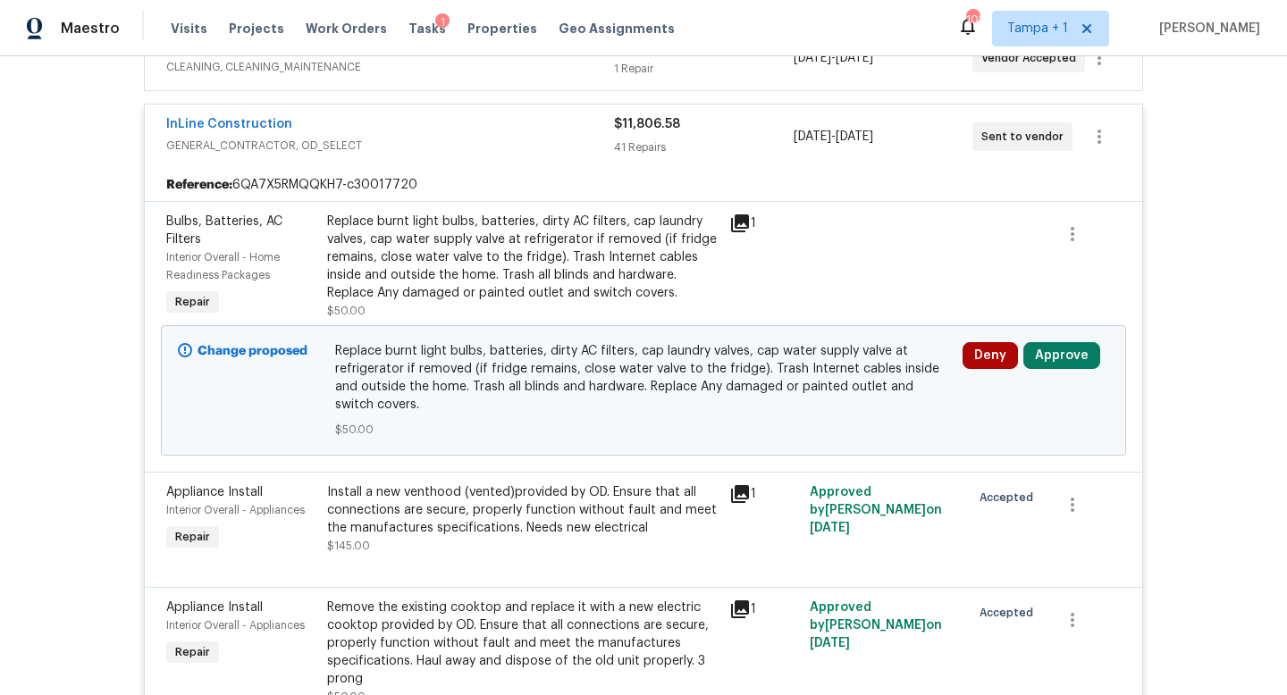
scroll to position [580, 0]
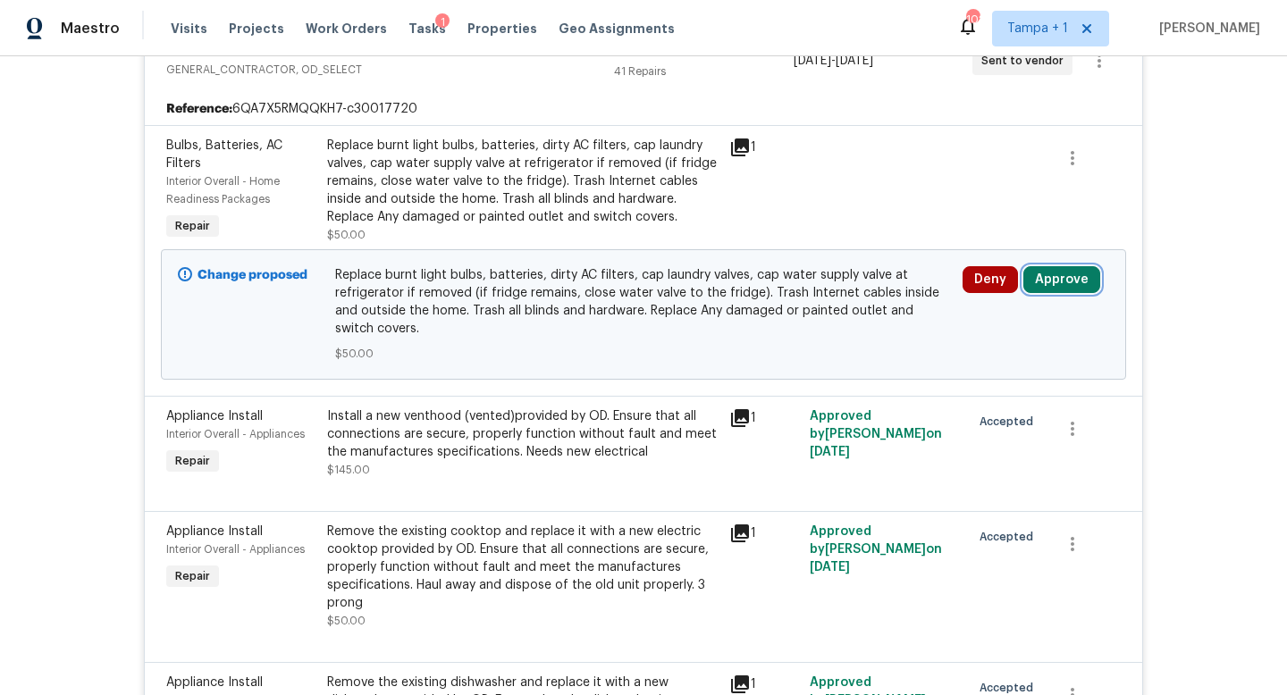
click at [1052, 278] on button "Approve" at bounding box center [1061, 279] width 77 height 27
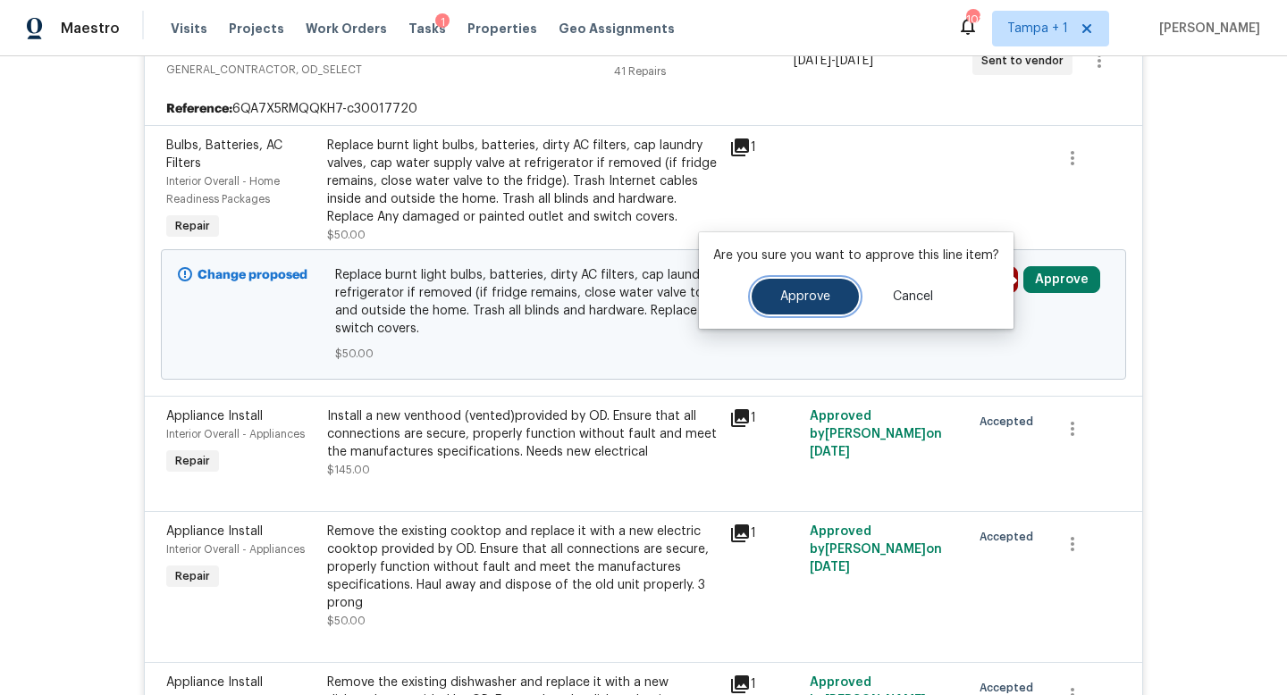
click at [827, 299] on button "Approve" at bounding box center [804, 297] width 107 height 36
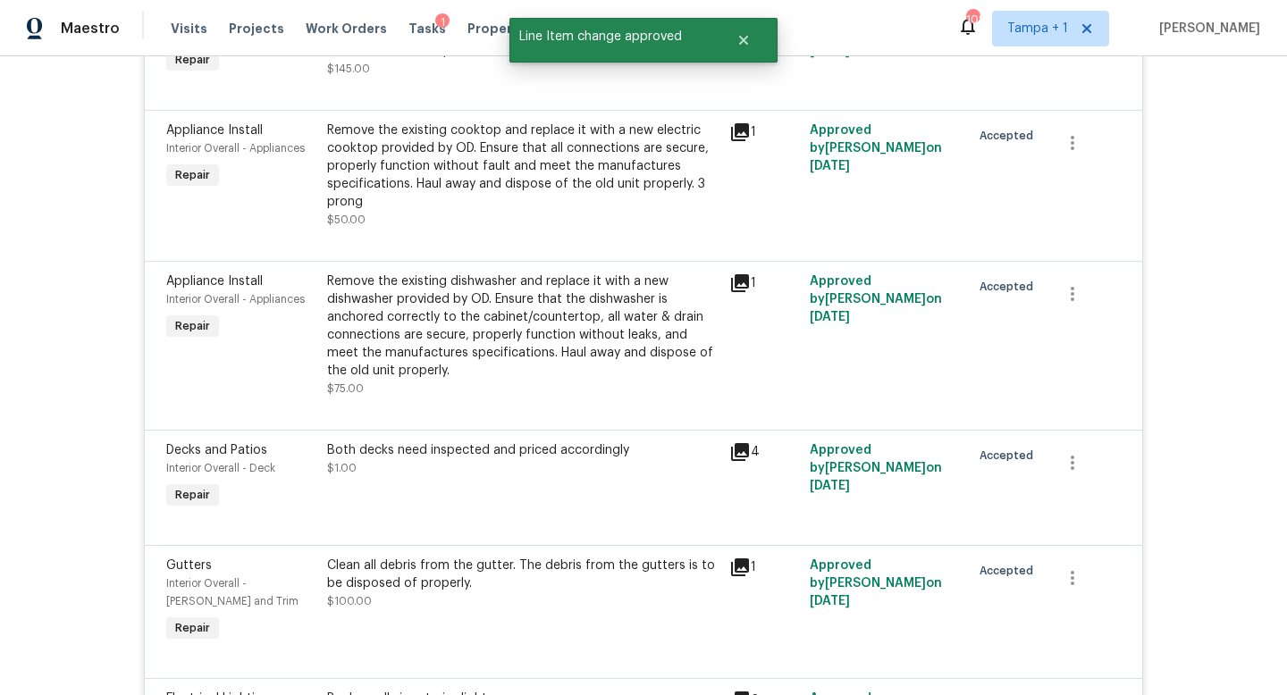
scroll to position [449, 0]
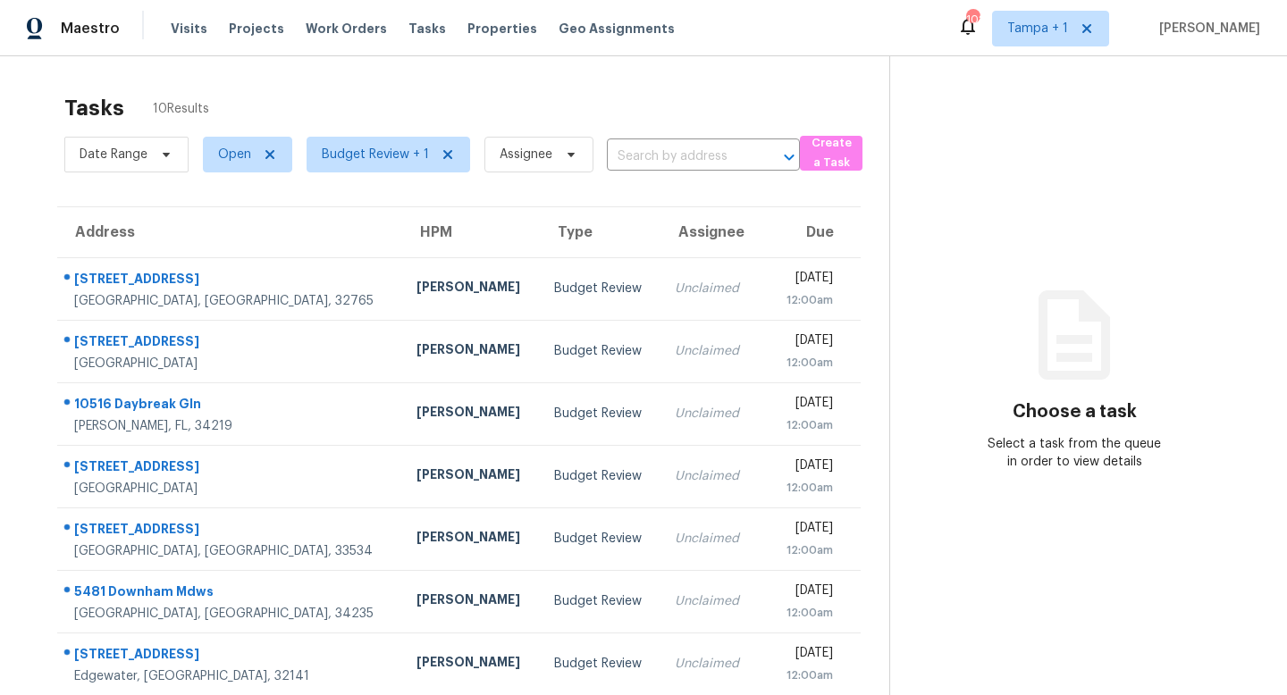
scroll to position [202, 0]
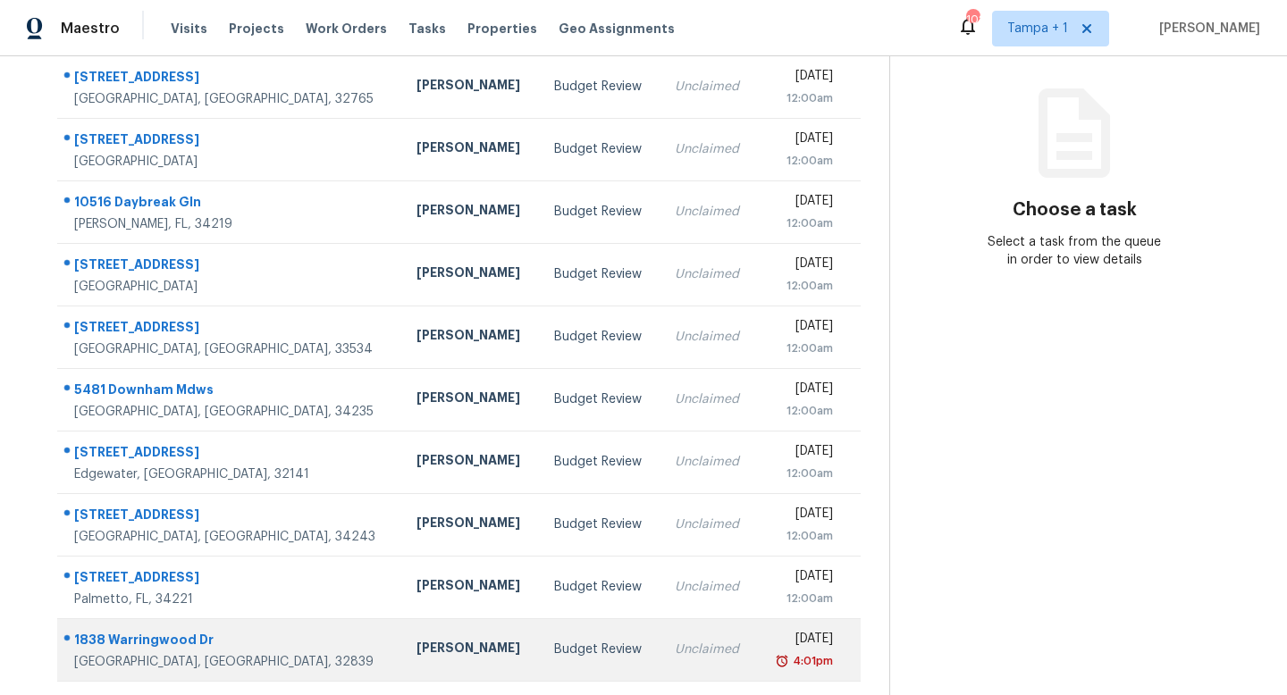
click at [562, 650] on td "Budget Review" at bounding box center [600, 649] width 121 height 63
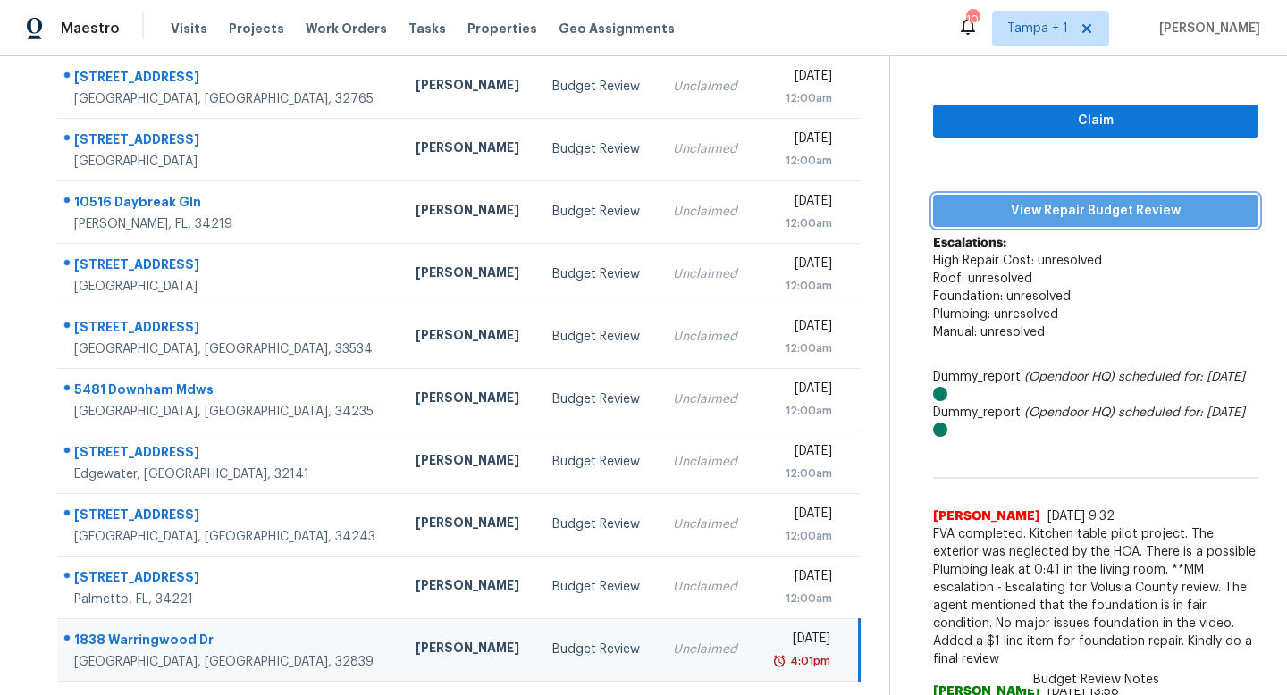
click at [1098, 212] on span "View Repair Budget Review" at bounding box center [1095, 211] width 297 height 22
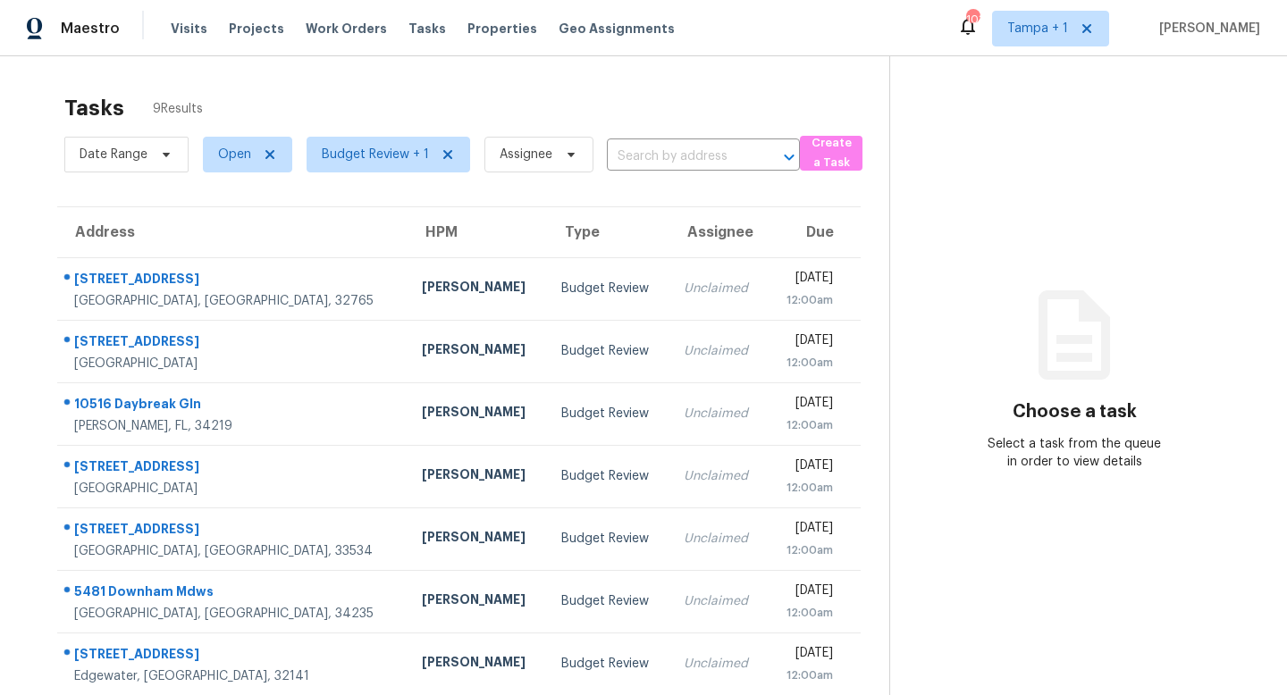
click at [847, 310] on td "[DATE] 12:00am" at bounding box center [813, 288] width 93 height 63
